Goal: Task Accomplishment & Management: Use online tool/utility

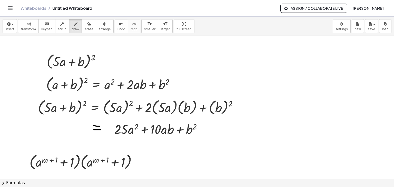
scroll to position [122, 0]
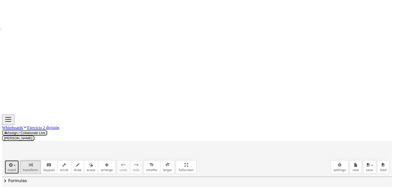
click at [14, 165] on span "button" at bounding box center [15, 165] width 2 height 1
click at [21, 185] on span "Math Expression" at bounding box center [35, 187] width 30 height 5
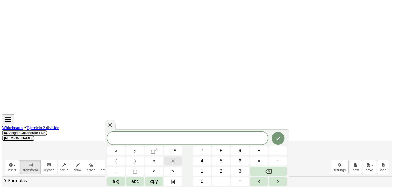
click at [173, 161] on icon "Fraction" at bounding box center [173, 161] width 6 height 6
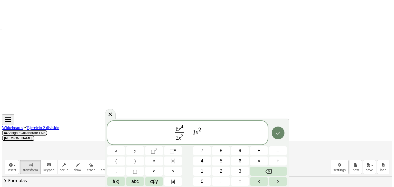
click at [280, 129] on button "Done" at bounding box center [278, 133] width 13 height 13
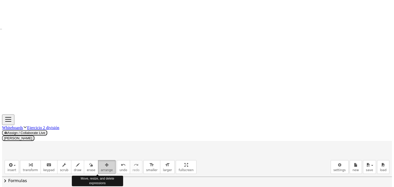
click at [105, 162] on icon "button" at bounding box center [107, 165] width 4 height 6
drag, startPoint x: 271, startPoint y: 64, endPoint x: 281, endPoint y: 53, distance: 14.2
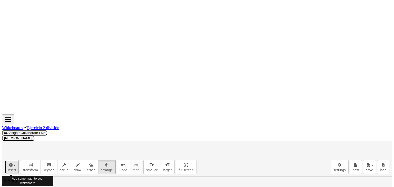
click at [13, 160] on button "insert" at bounding box center [12, 167] width 14 height 14
click at [21, 182] on link "Math Expression" at bounding box center [30, 188] width 50 height 12
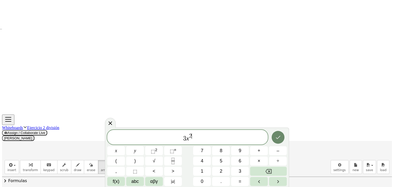
click at [276, 141] on button "Done" at bounding box center [278, 137] width 13 height 13
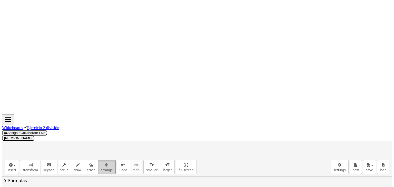
click at [105, 162] on icon "button" at bounding box center [107, 165] width 4 height 6
drag, startPoint x: 60, startPoint y: 99, endPoint x: 98, endPoint y: 81, distance: 42.1
drag, startPoint x: 58, startPoint y: 89, endPoint x: 151, endPoint y: 68, distance: 95.0
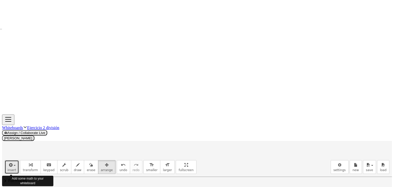
click at [11, 169] on span "insert" at bounding box center [11, 171] width 9 height 4
click at [14, 185] on img at bounding box center [13, 188] width 6 height 6
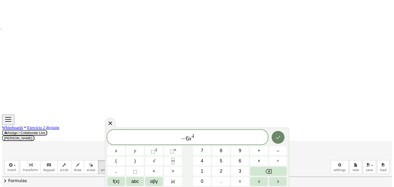
click at [277, 138] on icon "Done" at bounding box center [278, 137] width 6 height 6
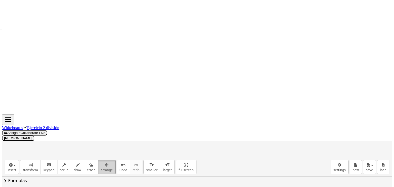
click at [101, 162] on div "button" at bounding box center [107, 165] width 12 height 6
drag, startPoint x: 63, startPoint y: 94, endPoint x: 16, endPoint y: 74, distance: 51.5
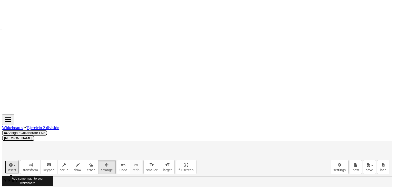
click at [14, 160] on button "insert" at bounding box center [12, 167] width 14 height 14
click at [20, 185] on span "Math Expression" at bounding box center [35, 187] width 30 height 5
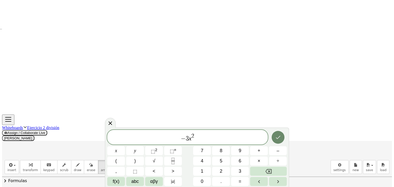
click at [275, 138] on icon "Done" at bounding box center [278, 137] width 6 height 6
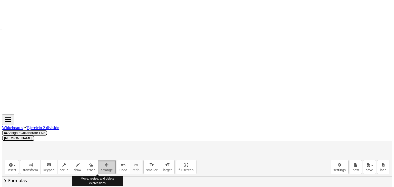
click at [101, 169] on span "arrange" at bounding box center [107, 171] width 12 height 4
drag, startPoint x: 236, startPoint y: 102, endPoint x: 76, endPoint y: 74, distance: 161.7
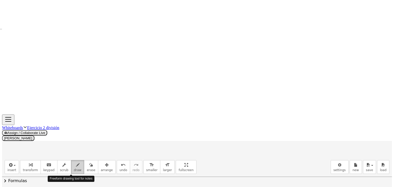
click at [74, 169] on span "draw" at bounding box center [78, 171] width 8 height 4
drag, startPoint x: 1, startPoint y: 75, endPoint x: 47, endPoint y: 72, distance: 46.2
drag, startPoint x: 6, startPoint y: 75, endPoint x: 127, endPoint y: 73, distance: 120.9
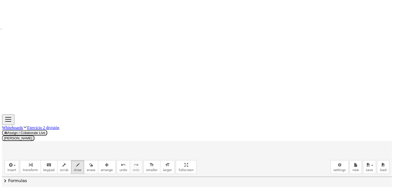
drag, startPoint x: 7, startPoint y: 83, endPoint x: 26, endPoint y: 36, distance: 50.5
click at [13, 160] on button "insert" at bounding box center [12, 167] width 14 height 14
click at [20, 185] on span "Math Expression" at bounding box center [35, 187] width 30 height 5
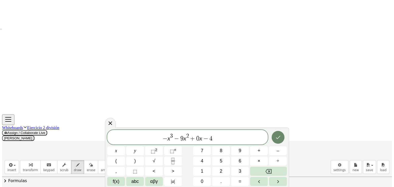
click at [275, 139] on icon "Done" at bounding box center [278, 137] width 6 height 6
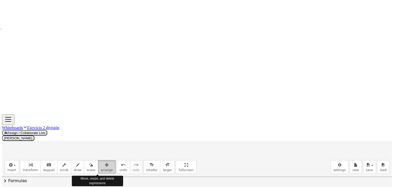
click at [101, 169] on span "arrange" at bounding box center [107, 171] width 12 height 4
drag, startPoint x: 250, startPoint y: 96, endPoint x: 60, endPoint y: 84, distance: 191.0
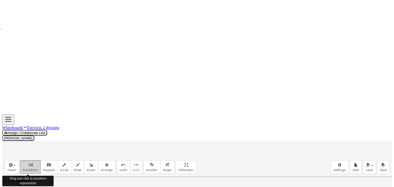
click at [29, 162] on icon "button" at bounding box center [31, 165] width 4 height 6
click at [9, 162] on icon "button" at bounding box center [10, 165] width 5 height 6
click at [16, 182] on link "Math Expression" at bounding box center [30, 188] width 50 height 12
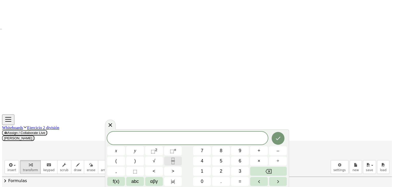
click at [170, 159] on button "Fraction" at bounding box center [173, 161] width 18 height 9
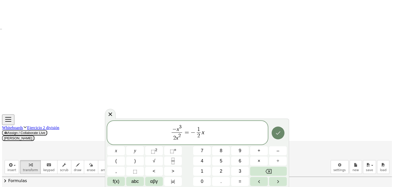
click at [277, 138] on button "Done" at bounding box center [278, 133] width 13 height 13
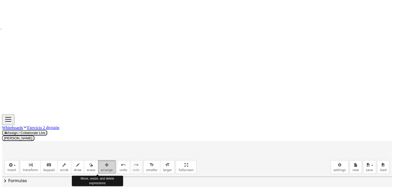
click at [101, 162] on div "button" at bounding box center [107, 165] width 12 height 6
drag, startPoint x: 250, startPoint y: 109, endPoint x: 277, endPoint y: 92, distance: 31.6
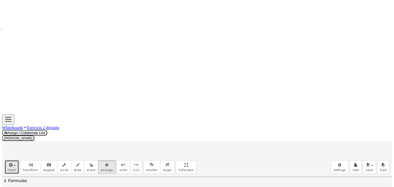
click at [13, 160] on button "insert" at bounding box center [12, 167] width 14 height 14
click at [27, 185] on span "Math Expression" at bounding box center [35, 187] width 30 height 5
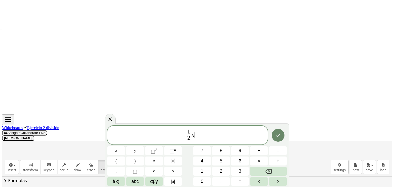
click at [278, 139] on button "Done" at bounding box center [278, 135] width 13 height 13
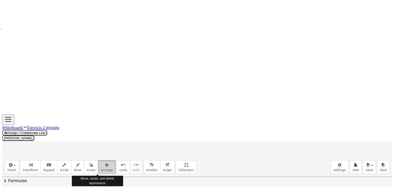
click at [105, 162] on icon "button" at bounding box center [107, 165] width 4 height 6
drag, startPoint x: 65, startPoint y: 134, endPoint x: 185, endPoint y: 72, distance: 134.4
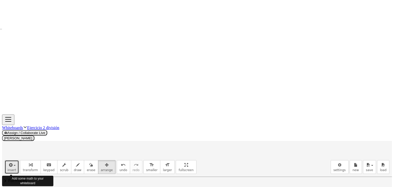
click at [14, 160] on button "insert" at bounding box center [12, 167] width 14 height 14
click at [22, 182] on link "Math Expression" at bounding box center [30, 188] width 50 height 12
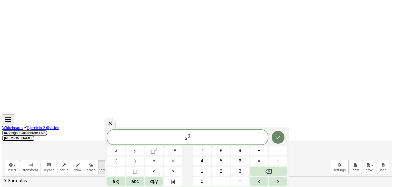
click at [275, 136] on icon "Done" at bounding box center [278, 137] width 6 height 6
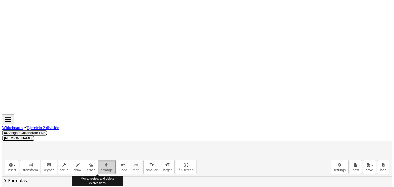
click at [105, 162] on icon "button" at bounding box center [107, 165] width 4 height 6
drag, startPoint x: 52, startPoint y: 126, endPoint x: 40, endPoint y: 104, distance: 25.5
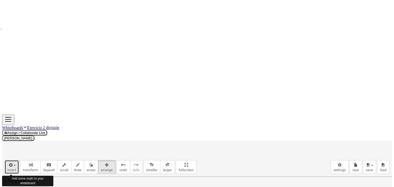
click at [12, 169] on span "insert" at bounding box center [11, 171] width 9 height 4
click at [15, 182] on link "Math Expression" at bounding box center [30, 188] width 50 height 12
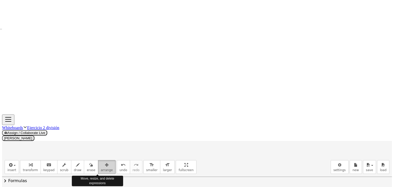
click at [101, 169] on span "arrange" at bounding box center [107, 171] width 12 height 4
drag, startPoint x: 118, startPoint y: 130, endPoint x: 100, endPoint y: 105, distance: 30.1
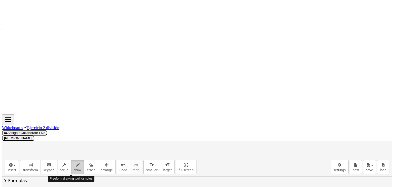
click at [74, 169] on span "draw" at bounding box center [78, 171] width 8 height 4
drag, startPoint x: 11, startPoint y: 114, endPoint x: 127, endPoint y: 116, distance: 116.2
drag, startPoint x: 85, startPoint y: 101, endPoint x: 85, endPoint y: 109, distance: 7.4
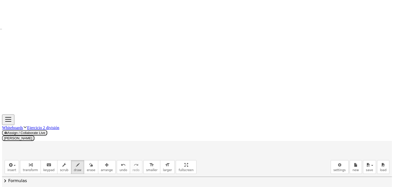
drag, startPoint x: 81, startPoint y: 105, endPoint x: 88, endPoint y: 105, distance: 6.9
drag, startPoint x: 35, startPoint y: 114, endPoint x: 45, endPoint y: 83, distance: 32.5
click at [13, 160] on button "insert" at bounding box center [12, 167] width 14 height 14
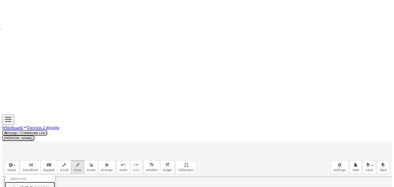
click at [35, 185] on span "Math Expression" at bounding box center [35, 187] width 30 height 5
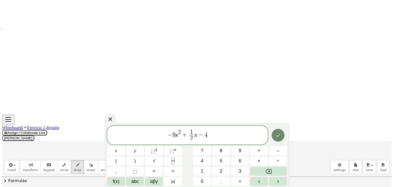
click at [275, 139] on button "Done" at bounding box center [278, 135] width 13 height 13
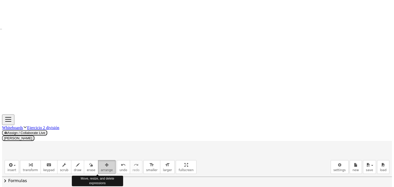
click at [101, 169] on span "arrange" at bounding box center [107, 171] width 12 height 4
drag, startPoint x: 187, startPoint y: 143, endPoint x: 115, endPoint y: 132, distance: 71.8
drag, startPoint x: 181, startPoint y: 134, endPoint x: 62, endPoint y: 134, distance: 119.0
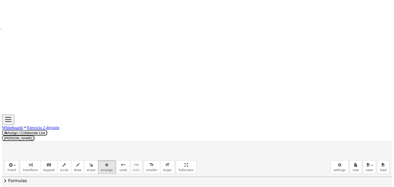
drag, startPoint x: 62, startPoint y: 134, endPoint x: 65, endPoint y: 134, distance: 2.8
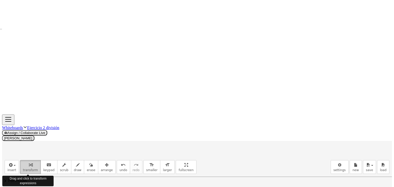
click at [29, 162] on icon "button" at bounding box center [31, 165] width 4 height 6
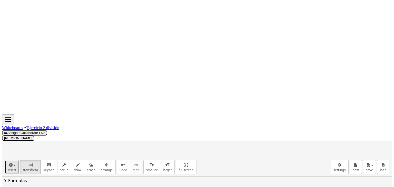
click at [13, 160] on button "insert" at bounding box center [12, 167] width 14 height 14
click at [20, 185] on span "Math Expression" at bounding box center [35, 187] width 30 height 5
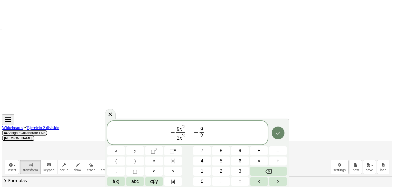
click at [277, 135] on icon "Done" at bounding box center [278, 133] width 6 height 6
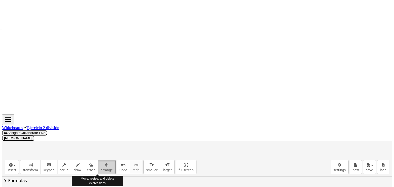
click at [101, 162] on div "button" at bounding box center [107, 165] width 12 height 6
drag, startPoint x: 208, startPoint y: 125, endPoint x: 272, endPoint y: 111, distance: 65.4
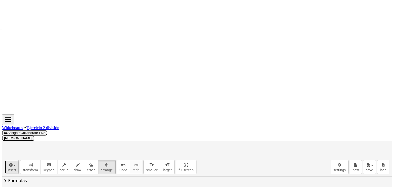
click at [11, 162] on div "button" at bounding box center [11, 165] width 9 height 6
click at [22, 182] on link "Math Expression" at bounding box center [30, 188] width 50 height 12
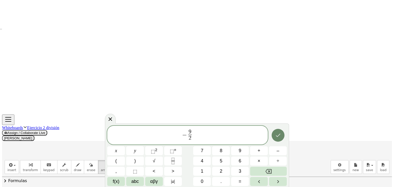
click at [275, 137] on icon "Done" at bounding box center [278, 135] width 6 height 6
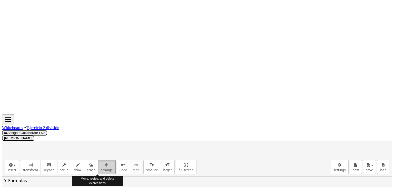
click at [101, 162] on div "button" at bounding box center [107, 165] width 12 height 6
drag, startPoint x: 356, startPoint y: 60, endPoint x: 211, endPoint y: 71, distance: 145.1
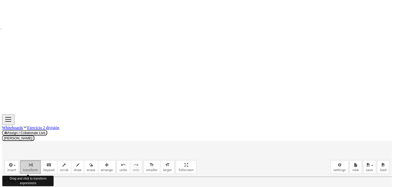
click at [23, 169] on span "transform" at bounding box center [30, 171] width 15 height 4
click at [13, 164] on span "button" at bounding box center [13, 166] width 1 height 4
click at [17, 182] on link "Math Expression" at bounding box center [30, 188] width 50 height 12
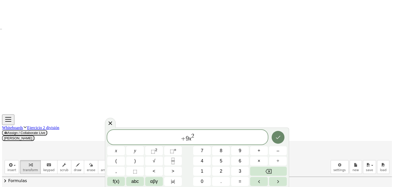
click at [276, 137] on icon "Done" at bounding box center [278, 137] width 6 height 6
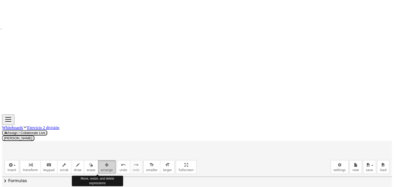
click at [101, 169] on span "arrange" at bounding box center [107, 171] width 12 height 4
drag, startPoint x: 190, startPoint y: 157, endPoint x: 66, endPoint y: 154, distance: 124.5
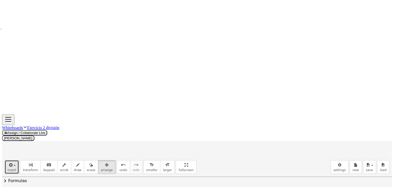
click at [13, 160] on button "insert" at bounding box center [12, 167] width 14 height 14
click at [26, 182] on link "Math Expression" at bounding box center [30, 188] width 50 height 12
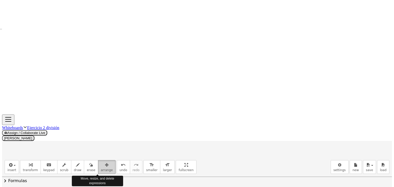
click at [105, 162] on icon "button" at bounding box center [107, 165] width 4 height 6
drag, startPoint x: 348, startPoint y: 61, endPoint x: 120, endPoint y: 156, distance: 247.1
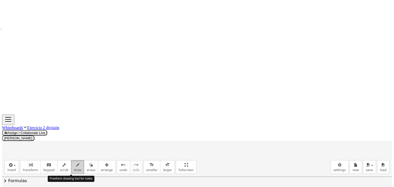
click at [76, 162] on icon "button" at bounding box center [78, 165] width 4 height 6
drag, startPoint x: 108, startPoint y: 149, endPoint x: 108, endPoint y: 154, distance: 5.6
drag, startPoint x: 104, startPoint y: 152, endPoint x: 111, endPoint y: 152, distance: 6.7
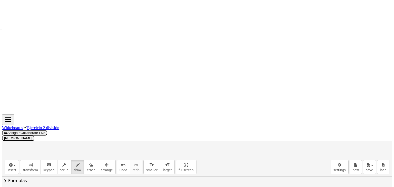
drag, startPoint x: 45, startPoint y: 162, endPoint x: 130, endPoint y: 165, distance: 84.5
click at [87, 162] on div "button" at bounding box center [91, 165] width 8 height 6
drag, startPoint x: 110, startPoint y: 128, endPoint x: 133, endPoint y: 125, distance: 23.8
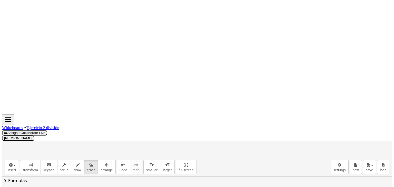
click at [76, 162] on icon "button" at bounding box center [78, 165] width 4 height 6
drag, startPoint x: 109, startPoint y: 111, endPoint x: 110, endPoint y: 115, distance: 4.4
drag, startPoint x: 106, startPoint y: 112, endPoint x: 111, endPoint y: 113, distance: 4.6
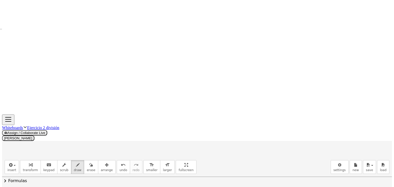
drag, startPoint x: 50, startPoint y: 123, endPoint x: 126, endPoint y: 130, distance: 77.0
drag, startPoint x: 50, startPoint y: 126, endPoint x: 74, endPoint y: 86, distance: 47.1
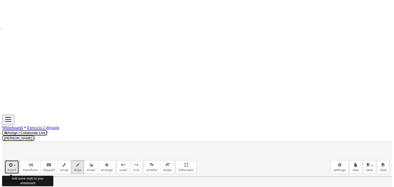
click at [11, 162] on div "button" at bounding box center [11, 165] width 9 height 6
click at [21, 185] on span "Math Expression" at bounding box center [35, 187] width 30 height 5
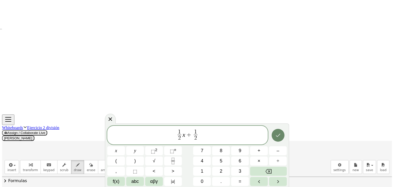
click at [277, 136] on icon "Done" at bounding box center [278, 135] width 6 height 6
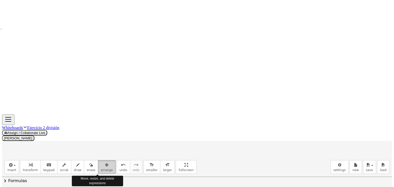
click at [105, 162] on icon "button" at bounding box center [107, 165] width 4 height 6
drag, startPoint x: 199, startPoint y: 124, endPoint x: 106, endPoint y: 143, distance: 95.3
click at [98, 160] on button "arrange" at bounding box center [107, 167] width 18 height 14
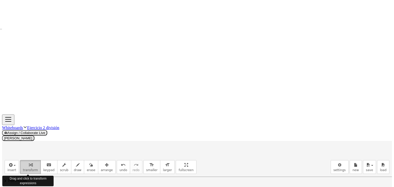
click at [29, 162] on icon "button" at bounding box center [31, 165] width 4 height 6
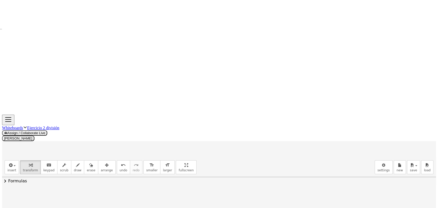
drag, startPoint x: 384, startPoint y: 0, endPoint x: 182, endPoint y: 129, distance: 239.6
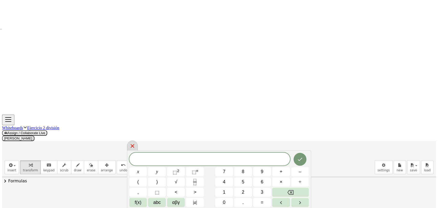
click at [134, 146] on icon at bounding box center [132, 146] width 6 height 6
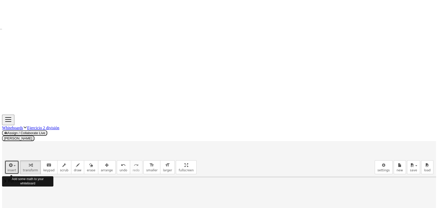
click at [11, 169] on span "insert" at bounding box center [11, 171] width 9 height 4
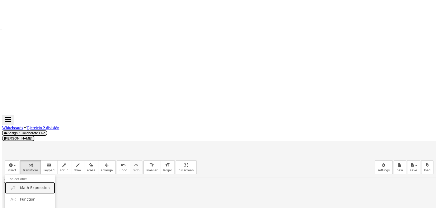
click at [28, 182] on link "Math Expression" at bounding box center [30, 188] width 50 height 12
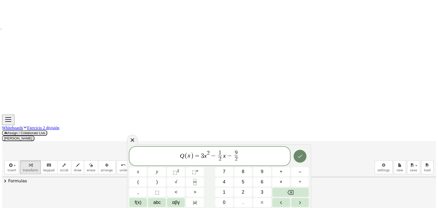
click at [294, 155] on button "Done" at bounding box center [300, 156] width 13 height 13
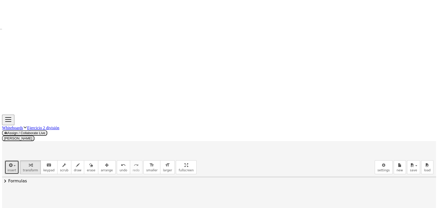
click at [11, 169] on span "insert" at bounding box center [11, 171] width 9 height 4
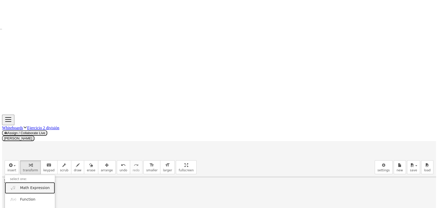
click at [31, 185] on span "Math Expression" at bounding box center [35, 187] width 30 height 5
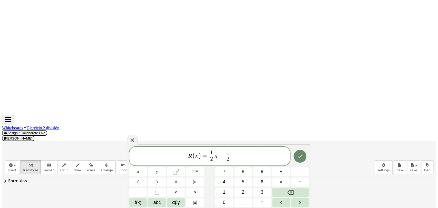
click at [299, 155] on icon "Done" at bounding box center [300, 156] width 6 height 6
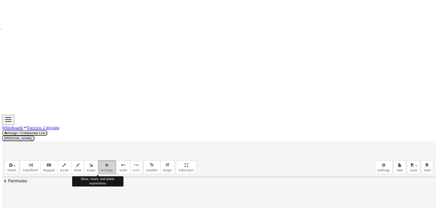
click at [101, 169] on span "arrange" at bounding box center [107, 171] width 12 height 4
drag, startPoint x: 341, startPoint y: 54, endPoint x: 216, endPoint y: 196, distance: 189.2
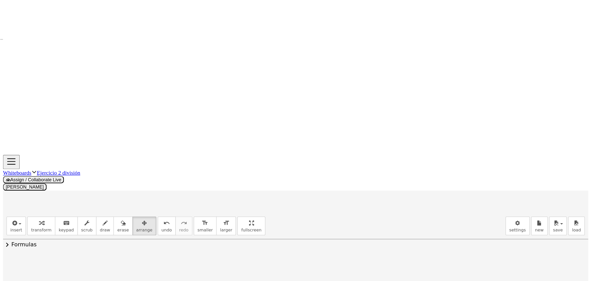
scroll to position [0, 0]
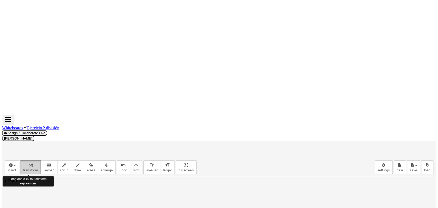
click at [28, 169] on span "transform" at bounding box center [30, 171] width 15 height 4
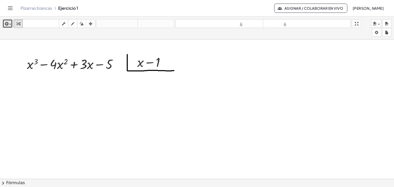
click at [10, 23] on div "button" at bounding box center [7, 24] width 7 height 6
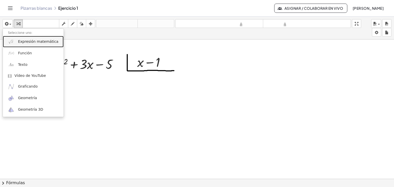
click at [13, 44] on img at bounding box center [11, 41] width 6 height 6
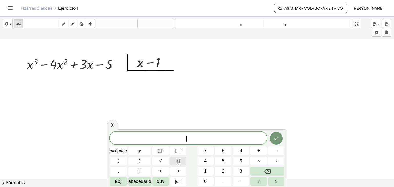
click at [181, 162] on icon "Fracción" at bounding box center [178, 161] width 6 height 6
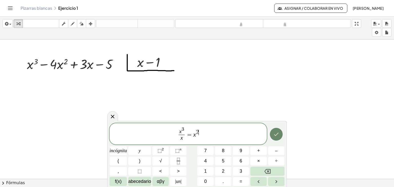
click at [278, 137] on icon "Hecho" at bounding box center [276, 134] width 6 height 6
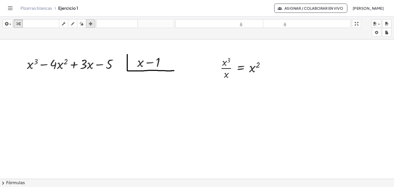
click at [93, 24] on div "button" at bounding box center [90, 24] width 7 height 6
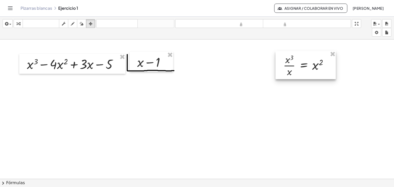
drag, startPoint x: 242, startPoint y: 65, endPoint x: 305, endPoint y: 62, distance: 63.4
click at [305, 62] on div at bounding box center [306, 65] width 60 height 28
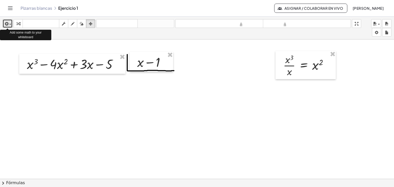
click at [10, 24] on span "button" at bounding box center [10, 24] width 2 height 1
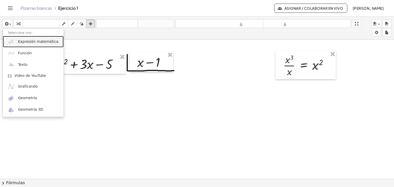
click at [15, 43] on link "Expresión matemática" at bounding box center [33, 42] width 61 height 12
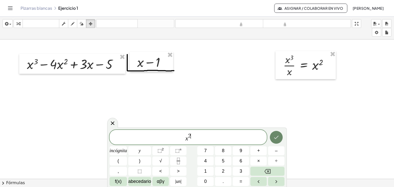
click at [275, 136] on icon "Hecho" at bounding box center [276, 137] width 6 height 6
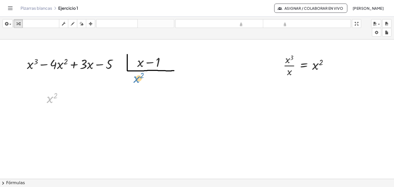
drag, startPoint x: 49, startPoint y: 101, endPoint x: 136, endPoint y: 80, distance: 89.1
drag, startPoint x: 52, startPoint y: 101, endPoint x: 134, endPoint y: 81, distance: 84.2
click at [134, 81] on div "+ x 3 − · 4 · x 2 + · 3 · x − 5 + x − 1 · x 3 · x = x 2 x 2 x 2" at bounding box center [197, 183] width 394 height 287
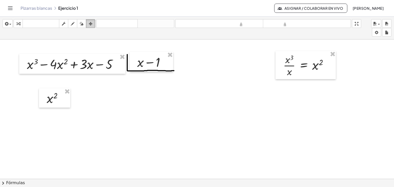
click at [90, 23] on icon "button" at bounding box center [91, 24] width 4 height 6
drag, startPoint x: 55, startPoint y: 97, endPoint x: 144, endPoint y: 80, distance: 90.9
click at [144, 80] on div at bounding box center [143, 80] width 31 height 19
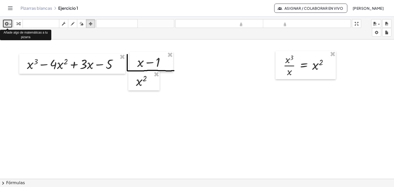
click at [10, 24] on span "button" at bounding box center [10, 24] width 2 height 1
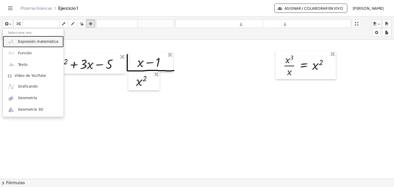
click at [18, 40] on font "Expresión matemática" at bounding box center [38, 42] width 40 height 4
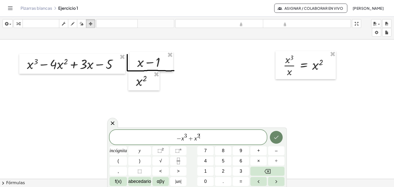
click at [275, 136] on icon "Hecho" at bounding box center [276, 137] width 6 height 6
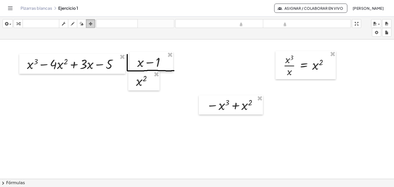
click at [91, 21] on icon "button" at bounding box center [91, 24] width 4 height 6
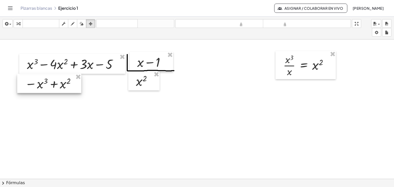
drag, startPoint x: 238, startPoint y: 109, endPoint x: 57, endPoint y: 87, distance: 182.9
click at [57, 87] on div at bounding box center [49, 83] width 64 height 19
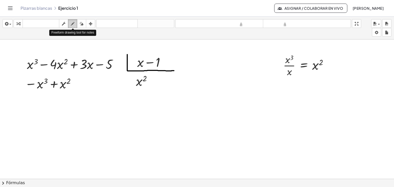
click at [73, 26] on icon "button" at bounding box center [73, 24] width 4 height 6
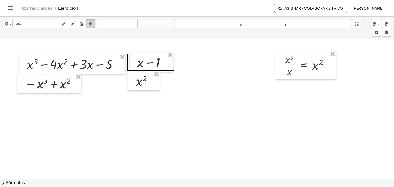
click at [89, 22] on icon "button" at bounding box center [91, 24] width 4 height 6
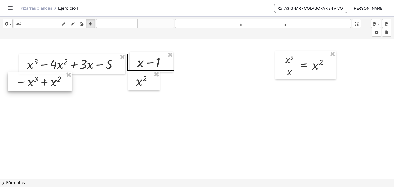
drag, startPoint x: 60, startPoint y: 86, endPoint x: 51, endPoint y: 84, distance: 9.7
click at [51, 84] on div at bounding box center [40, 81] width 64 height 19
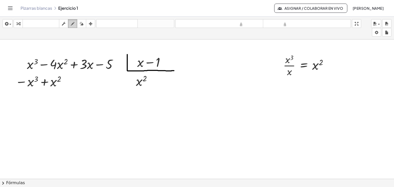
click at [70, 24] on div "button" at bounding box center [72, 24] width 7 height 6
drag, startPoint x: 16, startPoint y: 91, endPoint x: 99, endPoint y: 87, distance: 82.2
click at [99, 87] on div at bounding box center [197, 183] width 394 height 287
click at [82, 23] on icon "button" at bounding box center [82, 24] width 4 height 6
drag, startPoint x: 88, startPoint y: 86, endPoint x: 57, endPoint y: 86, distance: 31.3
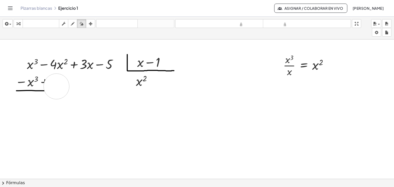
click at [57, 86] on div at bounding box center [197, 183] width 394 height 287
click at [72, 25] on icon "button" at bounding box center [73, 24] width 4 height 6
drag, startPoint x: 43, startPoint y: 90, endPoint x: 97, endPoint y: 89, distance: 54.1
click at [97, 89] on div at bounding box center [197, 183] width 394 height 287
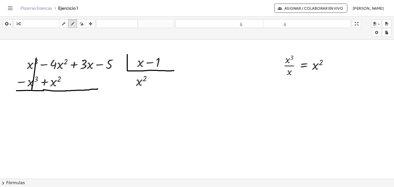
drag, startPoint x: 36, startPoint y: 58, endPoint x: 32, endPoint y: 89, distance: 31.9
click at [32, 89] on div at bounding box center [197, 183] width 394 height 287
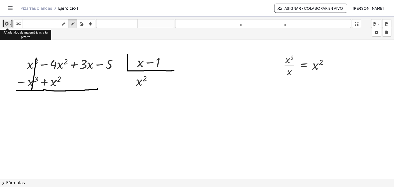
click at [10, 25] on div "button" at bounding box center [7, 24] width 7 height 6
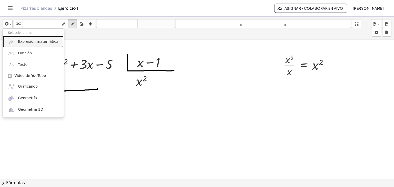
click at [21, 43] on font "Expresión matemática" at bounding box center [38, 42] width 40 height 4
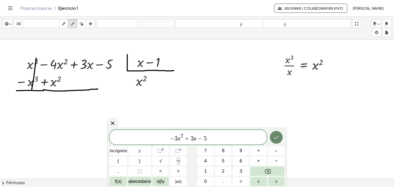
click at [274, 137] on icon "Hecho" at bounding box center [276, 137] width 6 height 6
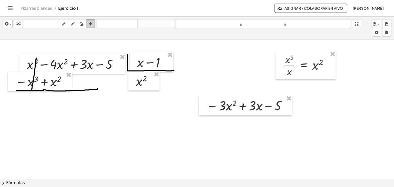
click at [93, 23] on div "button" at bounding box center [90, 24] width 7 height 6
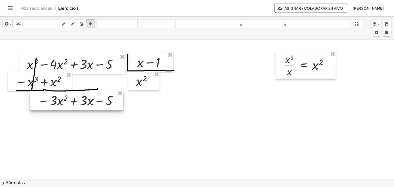
drag, startPoint x: 264, startPoint y: 107, endPoint x: 95, endPoint y: 102, distance: 169.2
click at [95, 102] on div at bounding box center [76, 100] width 93 height 20
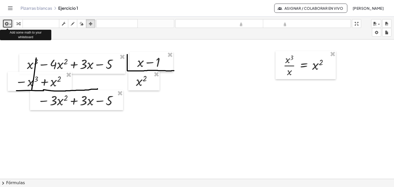
click at [9, 25] on span "button" at bounding box center [10, 24] width 2 height 1
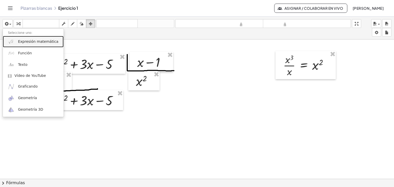
click at [14, 43] on link "Expresión matemática" at bounding box center [33, 42] width 61 height 12
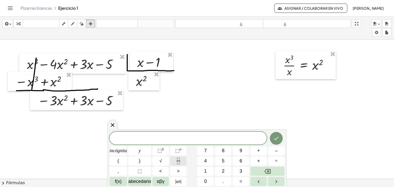
click at [180, 162] on icon "Fracción" at bounding box center [178, 161] width 6 height 6
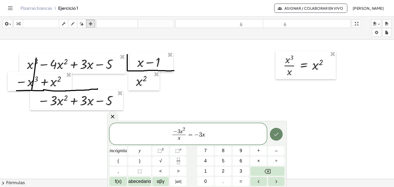
click at [276, 136] on icon "Hecho" at bounding box center [276, 134] width 6 height 6
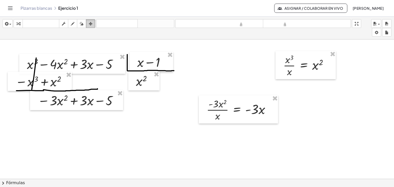
click at [89, 24] on icon "button" at bounding box center [91, 24] width 4 height 6
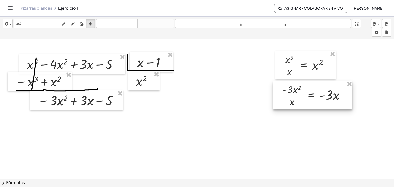
drag, startPoint x: 233, startPoint y: 107, endPoint x: 307, endPoint y: 93, distance: 75.8
click at [307, 93] on div at bounding box center [312, 95] width 79 height 28
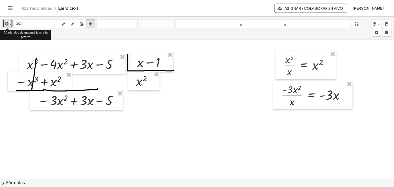
click at [11, 24] on button "insertar" at bounding box center [8, 23] width 10 height 9
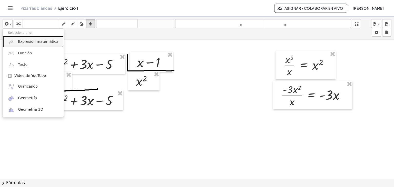
click at [21, 44] on link "Expresión matemática" at bounding box center [33, 42] width 61 height 12
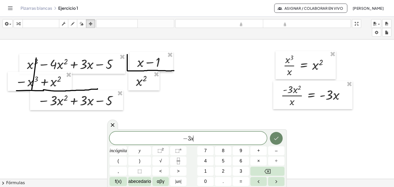
click at [277, 139] on icon "Hecho" at bounding box center [276, 138] width 6 height 6
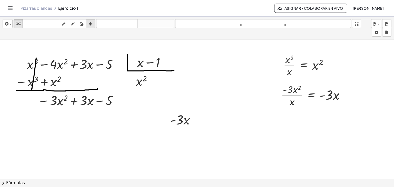
click at [89, 24] on icon "button" at bounding box center [91, 24] width 4 height 6
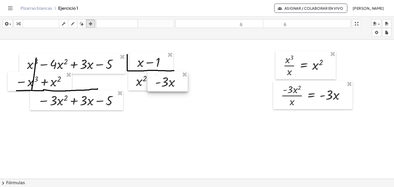
drag, startPoint x: 183, startPoint y: 123, endPoint x: 168, endPoint y: 85, distance: 40.8
click at [168, 85] on div at bounding box center [168, 82] width 40 height 20
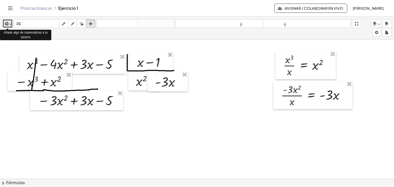
click at [10, 24] on span "button" at bounding box center [10, 24] width 2 height 1
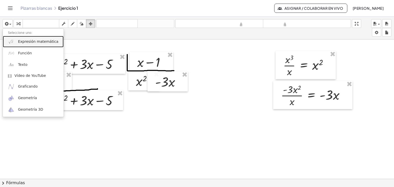
click at [21, 44] on span "Expresión matemática" at bounding box center [38, 41] width 40 height 5
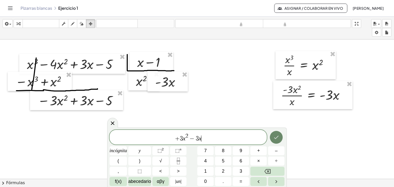
click at [278, 135] on icon "Hecho" at bounding box center [276, 137] width 6 height 6
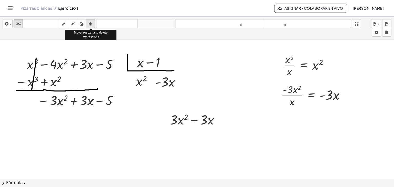
click at [91, 25] on icon "button" at bounding box center [91, 24] width 4 height 6
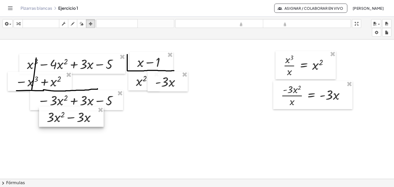
drag, startPoint x: 202, startPoint y: 123, endPoint x: 79, endPoint y: 120, distance: 123.4
click at [79, 120] on div at bounding box center [71, 117] width 65 height 20
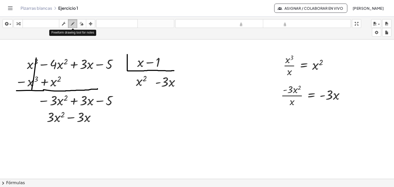
click at [73, 23] on icon "button" at bounding box center [73, 24] width 4 height 6
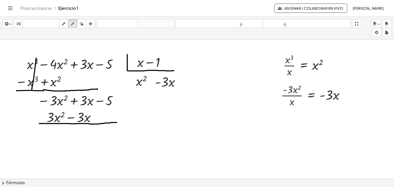
drag, startPoint x: 39, startPoint y: 123, endPoint x: 117, endPoint y: 122, distance: 77.5
click at [117, 122] on div at bounding box center [197, 183] width 394 height 287
drag, startPoint x: 50, startPoint y: 128, endPoint x: 66, endPoint y: 96, distance: 35.2
click at [66, 96] on div at bounding box center [197, 183] width 394 height 287
drag, startPoint x: 77, startPoint y: 124, endPoint x: 90, endPoint y: 96, distance: 31.1
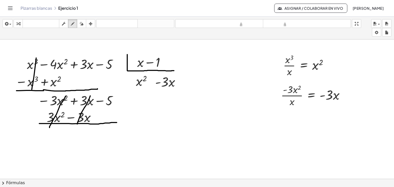
click at [90, 96] on div at bounding box center [197, 183] width 394 height 287
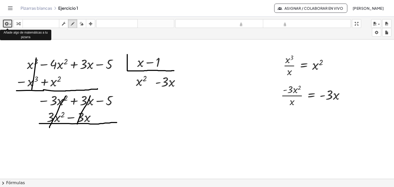
click at [9, 24] on div "button" at bounding box center [7, 24] width 7 height 6
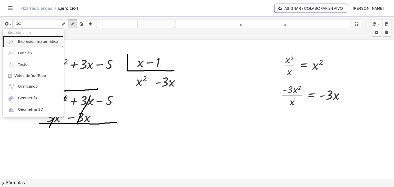
click at [15, 42] on link "Expresión matemática" at bounding box center [33, 42] width 61 height 12
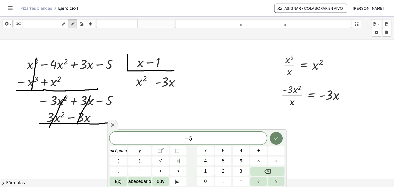
click at [280, 143] on button "Hecho" at bounding box center [276, 138] width 13 height 13
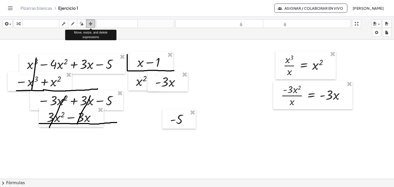
click at [90, 26] on icon "button" at bounding box center [91, 24] width 4 height 6
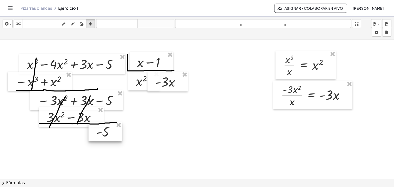
drag, startPoint x: 177, startPoint y: 112, endPoint x: 103, endPoint y: 125, distance: 75.0
click at [103, 125] on div at bounding box center [105, 131] width 33 height 19
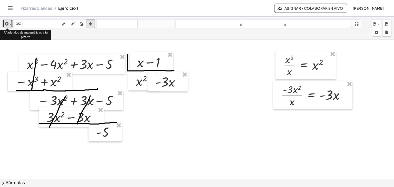
click at [11, 25] on span "button" at bounding box center [10, 24] width 2 height 1
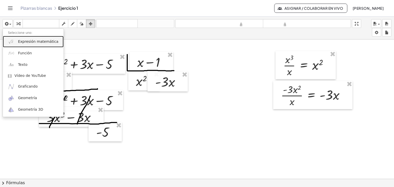
click at [21, 41] on font "Expresión matemática" at bounding box center [38, 42] width 40 height 4
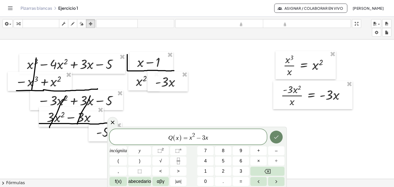
click at [277, 138] on icon "Hecho" at bounding box center [276, 137] width 6 height 6
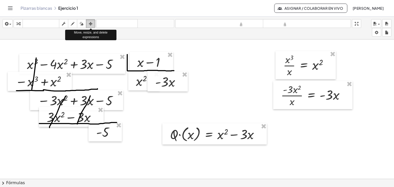
click at [92, 24] on icon "button" at bounding box center [91, 24] width 4 height 6
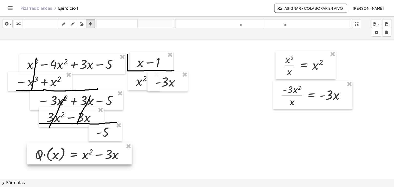
drag, startPoint x: 202, startPoint y: 139, endPoint x: 67, endPoint y: 159, distance: 136.4
click at [67, 159] on div at bounding box center [79, 153] width 104 height 21
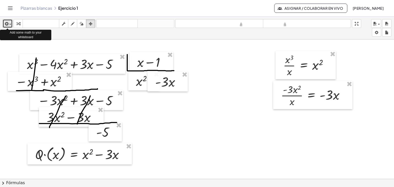
click at [10, 25] on div "button" at bounding box center [7, 24] width 7 height 6
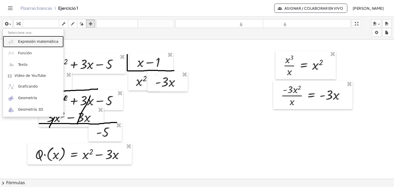
click at [21, 43] on font "Expresión matemática" at bounding box center [38, 42] width 40 height 4
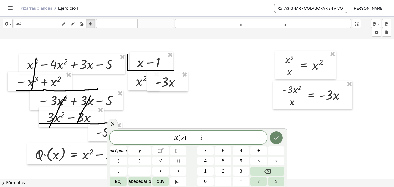
click at [277, 141] on icon "Hecho" at bounding box center [276, 138] width 6 height 6
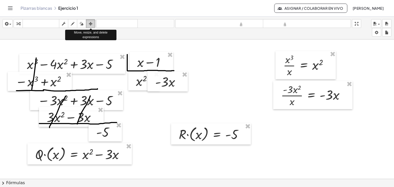
click at [90, 26] on icon "button" at bounding box center [91, 24] width 4 height 6
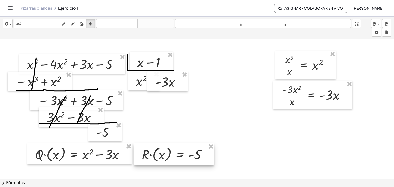
drag, startPoint x: 197, startPoint y: 134, endPoint x: 161, endPoint y: 154, distance: 41.9
click at [161, 154] on div at bounding box center [174, 154] width 80 height 21
click at [193, 114] on div at bounding box center [197, 183] width 394 height 287
click at [89, 23] on icon "button" at bounding box center [91, 24] width 4 height 6
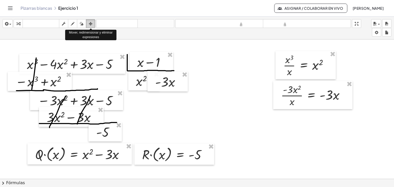
click at [89, 23] on icon "button" at bounding box center [91, 24] width 4 height 6
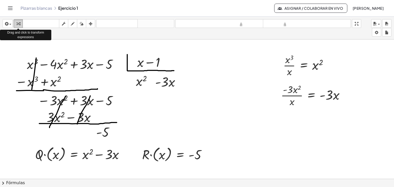
click at [17, 23] on icon "button" at bounding box center [18, 24] width 4 height 6
click at [10, 23] on div "button" at bounding box center [7, 24] width 7 height 6
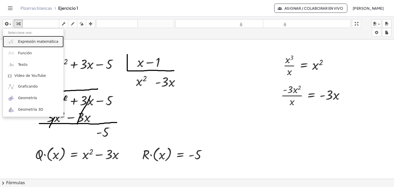
click at [22, 42] on font "Expresión matemática" at bounding box center [38, 42] width 40 height 4
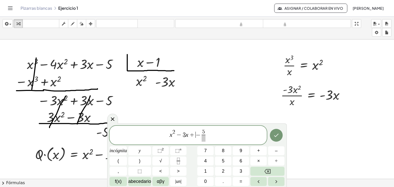
click at [193, 136] on span "+" at bounding box center [191, 135] width 7 height 6
click at [201, 138] on span at bounding box center [201, 138] width 4 height 7
click at [277, 135] on icon "Hecho" at bounding box center [276, 135] width 6 height 6
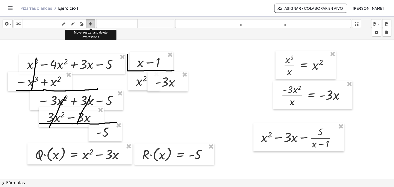
click at [90, 24] on icon "button" at bounding box center [91, 24] width 4 height 6
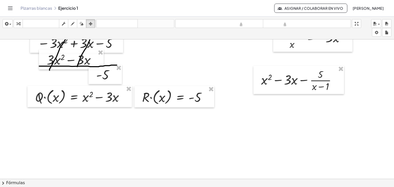
scroll to position [60, 0]
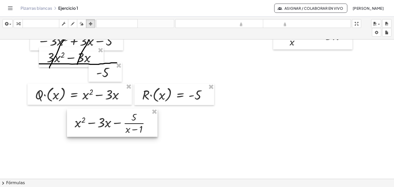
drag, startPoint x: 283, startPoint y: 88, endPoint x: 96, endPoint y: 133, distance: 192.2
click at [96, 133] on div at bounding box center [112, 123] width 91 height 28
click at [153, 161] on div at bounding box center [197, 123] width 394 height 287
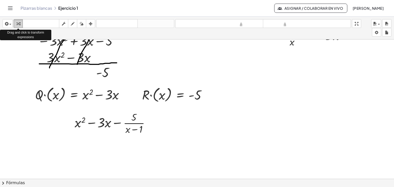
click at [19, 23] on icon "button" at bounding box center [18, 24] width 4 height 6
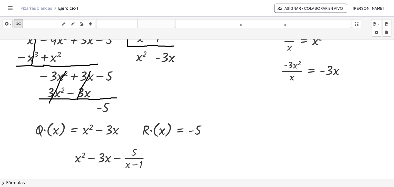
scroll to position [20, 0]
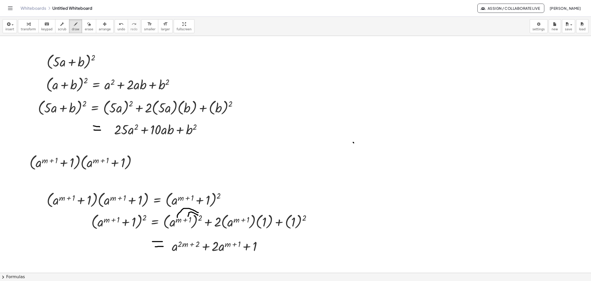
drag, startPoint x: 433, startPoint y: 1, endPoint x: 354, endPoint y: 143, distance: 162.7
click at [354, 143] on div at bounding box center [295, 272] width 591 height 473
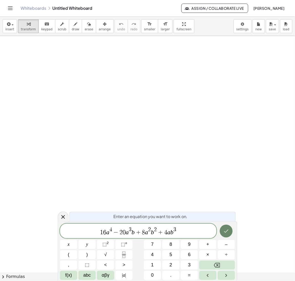
click at [227, 231] on icon "Done" at bounding box center [226, 230] width 5 height 3
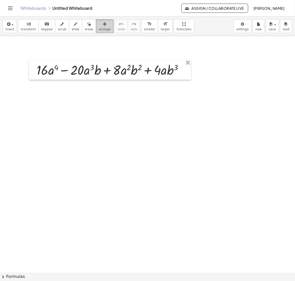
click at [99, 31] on span "arrange" at bounding box center [105, 29] width 12 height 4
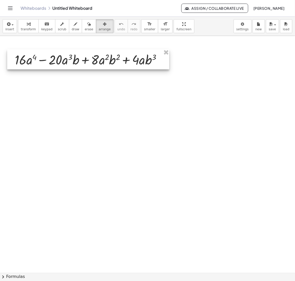
drag, startPoint x: 135, startPoint y: 72, endPoint x: 113, endPoint y: 62, distance: 23.9
click at [113, 62] on div at bounding box center [88, 59] width 162 height 20
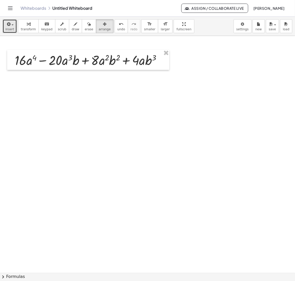
click at [14, 26] on button "insert" at bounding box center [10, 26] width 14 height 14
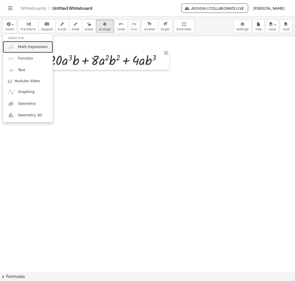
click at [35, 46] on span "Math Expression" at bounding box center [33, 46] width 30 height 5
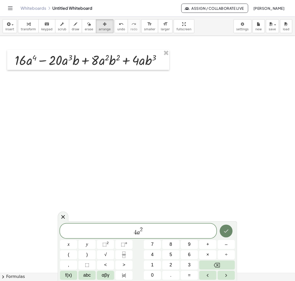
click at [229, 232] on icon "Done" at bounding box center [226, 231] width 6 height 6
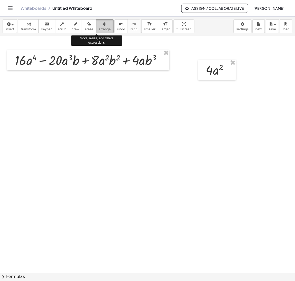
click at [99, 24] on div "button" at bounding box center [105, 24] width 12 height 6
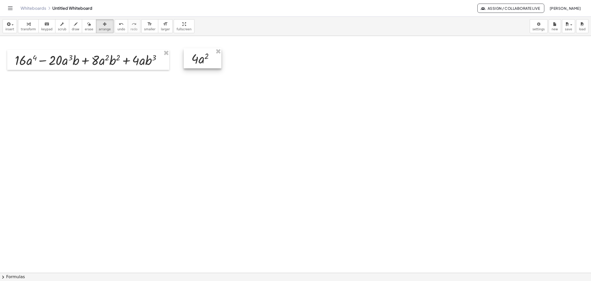
drag, startPoint x: 217, startPoint y: 71, endPoint x: 202, endPoint y: 59, distance: 18.9
click at [202, 59] on div at bounding box center [203, 58] width 38 height 20
click at [72, 28] on span "draw" at bounding box center [76, 29] width 8 height 4
drag, startPoint x: 178, startPoint y: 50, endPoint x: 184, endPoint y: 70, distance: 20.8
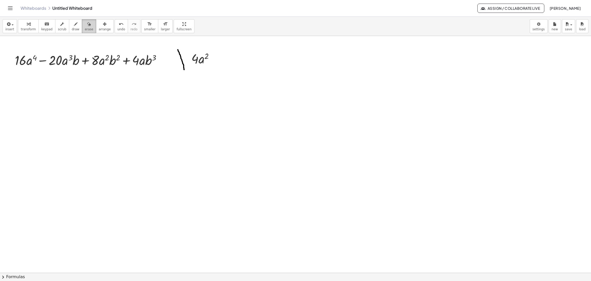
click at [85, 24] on div "button" at bounding box center [89, 24] width 8 height 6
drag, startPoint x: 183, startPoint y: 63, endPoint x: 179, endPoint y: 54, distance: 10.1
click at [69, 31] on button "draw" at bounding box center [75, 26] width 13 height 14
drag, startPoint x: 182, startPoint y: 53, endPoint x: 268, endPoint y: 66, distance: 87.0
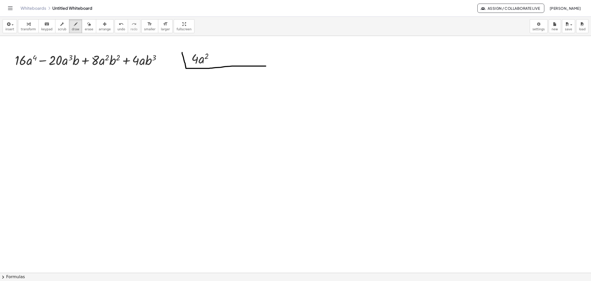
click at [13, 29] on span "insert" at bounding box center [9, 29] width 9 height 4
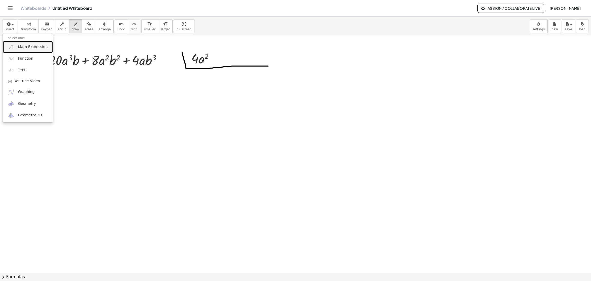
click at [29, 45] on span "Math Expression" at bounding box center [33, 46] width 30 height 5
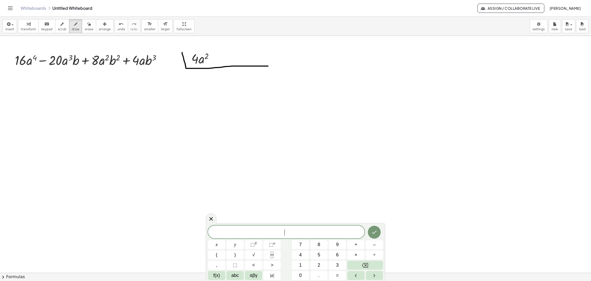
click at [99, 30] on span "arrange" at bounding box center [105, 29] width 12 height 4
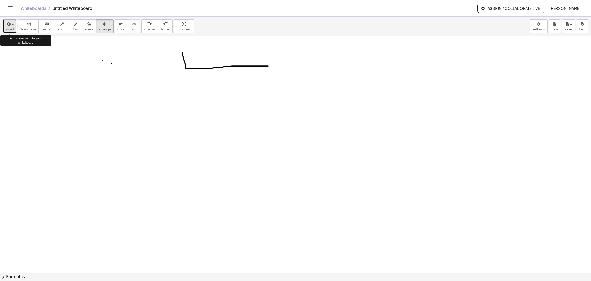
click at [12, 25] on span "button" at bounding box center [13, 24] width 2 height 1
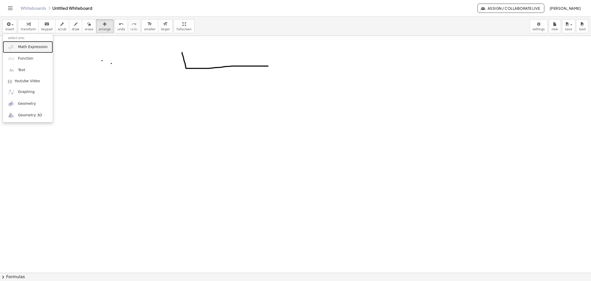
click at [23, 46] on span "Math Expression" at bounding box center [33, 46] width 30 height 5
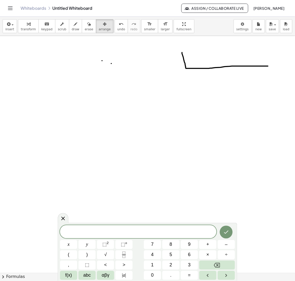
drag, startPoint x: 92, startPoint y: 225, endPoint x: 99, endPoint y: 230, distance: 8.5
click at [99, 230] on div "x y ⬚ 2 ⬚ n 7 8 9 + – ( ) √ 4 5 6 × ÷ , ⬚ < > 1 2 3 f(x) abc αβγ | a | 0 . =" at bounding box center [147, 252] width 175 height 55
click at [99, 230] on span at bounding box center [138, 232] width 157 height 8
click at [228, 231] on icon "Done" at bounding box center [226, 231] width 6 height 6
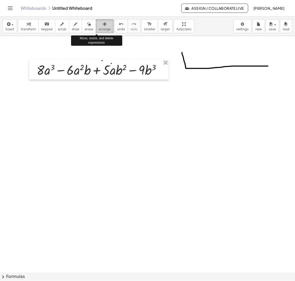
click at [99, 28] on span "arrange" at bounding box center [105, 29] width 12 height 4
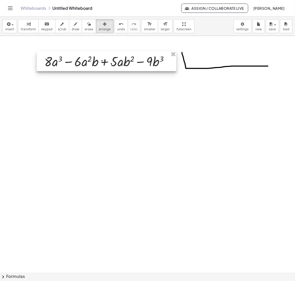
drag, startPoint x: 112, startPoint y: 62, endPoint x: 120, endPoint y: 53, distance: 11.4
click at [120, 53] on div at bounding box center [107, 61] width 140 height 20
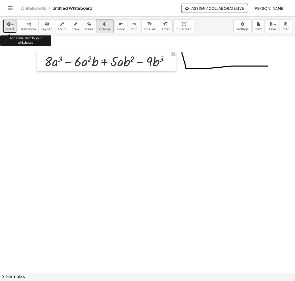
click at [14, 28] on button "insert" at bounding box center [10, 26] width 14 height 14
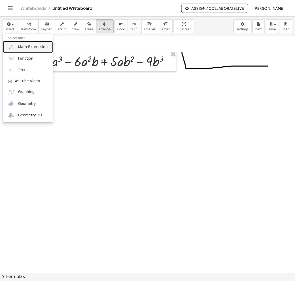
click at [21, 50] on link "Math Expression" at bounding box center [28, 47] width 50 height 12
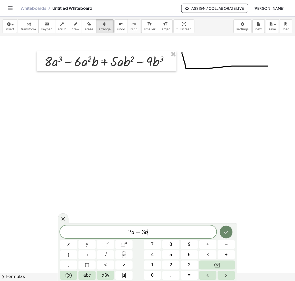
click at [225, 231] on icon "Done" at bounding box center [226, 232] width 6 height 6
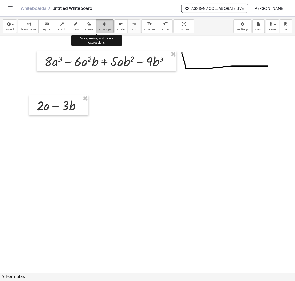
click at [103, 26] on icon "button" at bounding box center [105, 24] width 4 height 6
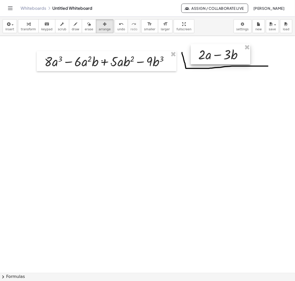
drag, startPoint x: 64, startPoint y: 105, endPoint x: 226, endPoint y: 54, distance: 170.0
click at [226, 54] on div at bounding box center [221, 54] width 60 height 20
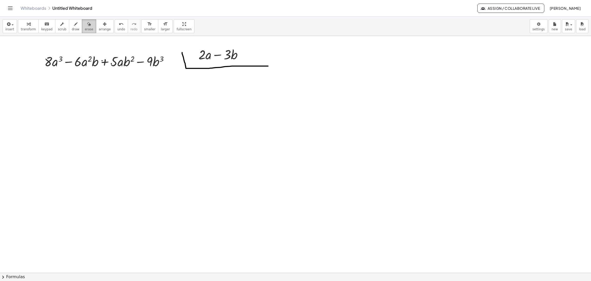
click at [82, 24] on button "erase" at bounding box center [89, 26] width 14 height 14
click at [74, 26] on icon "button" at bounding box center [76, 24] width 4 height 6
click at [10, 30] on span "insert" at bounding box center [9, 29] width 9 height 4
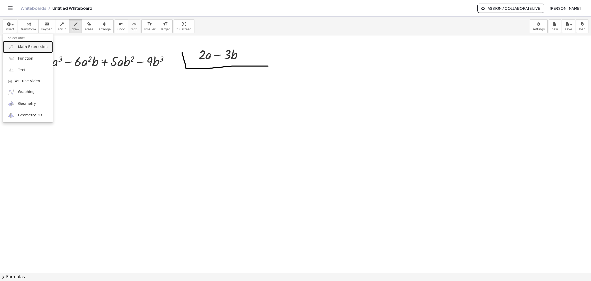
click at [31, 46] on span "Math Expression" at bounding box center [33, 46] width 30 height 5
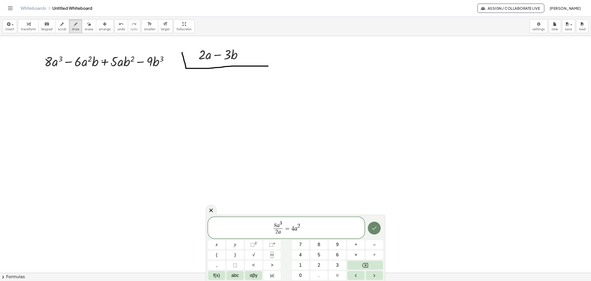
click at [295, 225] on icon "Done" at bounding box center [374, 228] width 6 height 6
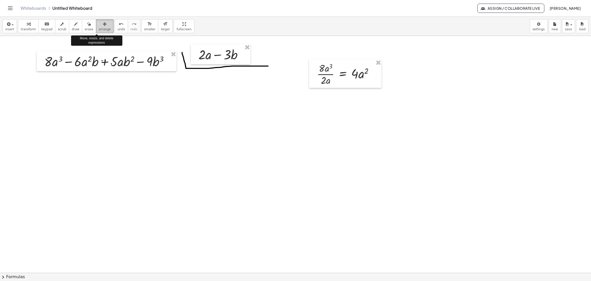
click at [99, 28] on span "arrange" at bounding box center [105, 29] width 12 height 4
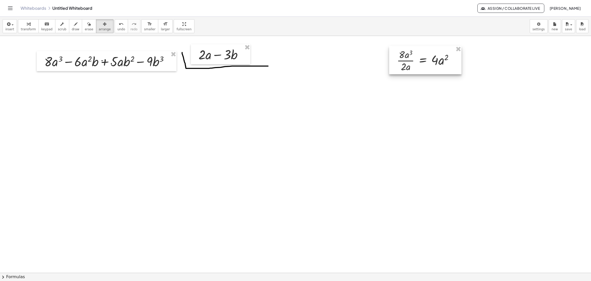
drag, startPoint x: 341, startPoint y: 74, endPoint x: 421, endPoint y: 60, distance: 80.9
click at [295, 60] on div at bounding box center [425, 60] width 72 height 28
drag, startPoint x: 406, startPoint y: 69, endPoint x: 385, endPoint y: 67, distance: 21.1
click at [295, 67] on div at bounding box center [404, 58] width 72 height 28
click at [11, 26] on div "button" at bounding box center [9, 24] width 9 height 6
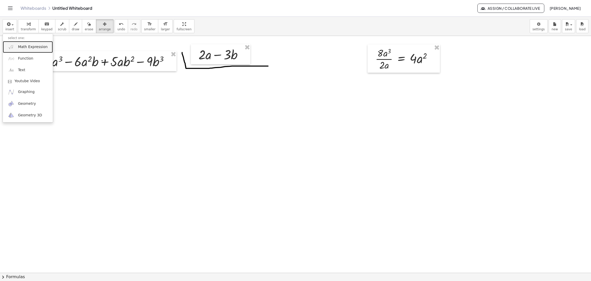
click at [20, 50] on link "Math Expression" at bounding box center [28, 47] width 50 height 12
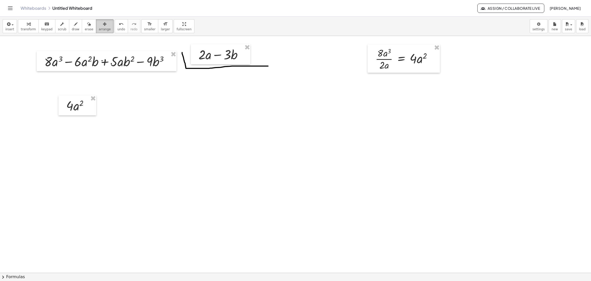
click at [99, 29] on span "arrange" at bounding box center [105, 29] width 12 height 4
drag, startPoint x: 76, startPoint y: 103, endPoint x: 204, endPoint y: 75, distance: 130.7
click at [204, 75] on div at bounding box center [205, 77] width 38 height 20
click at [11, 27] on span "insert" at bounding box center [9, 29] width 9 height 4
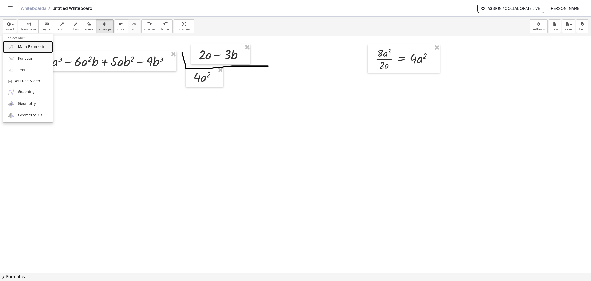
click at [27, 50] on link "Math Expression" at bounding box center [28, 47] width 50 height 12
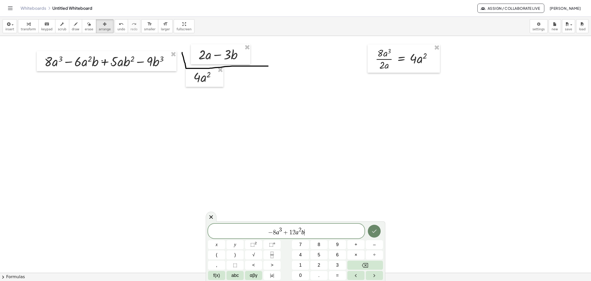
click at [295, 233] on button "Done" at bounding box center [374, 230] width 13 height 13
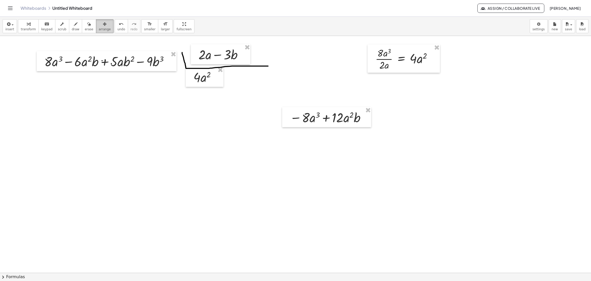
click at [99, 28] on span "arrange" at bounding box center [105, 29] width 12 height 4
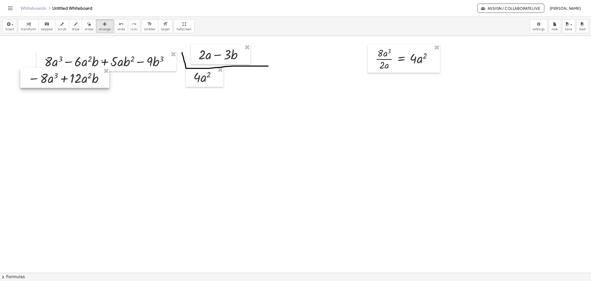
drag, startPoint x: 318, startPoint y: 119, endPoint x: 57, endPoint y: 80, distance: 264.6
click at [57, 80] on div at bounding box center [64, 78] width 89 height 20
click at [74, 26] on icon "button" at bounding box center [76, 24] width 4 height 6
drag, startPoint x: 27, startPoint y: 87, endPoint x: 76, endPoint y: 94, distance: 50.3
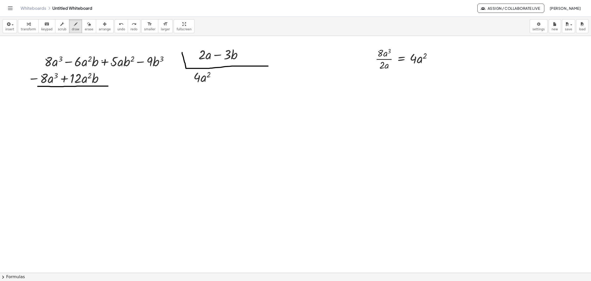
drag, startPoint x: 38, startPoint y: 86, endPoint x: 108, endPoint y: 86, distance: 70.3
drag, startPoint x: 42, startPoint y: 89, endPoint x: 56, endPoint y: 50, distance: 40.9
click at [13, 27] on span "insert" at bounding box center [9, 29] width 9 height 4
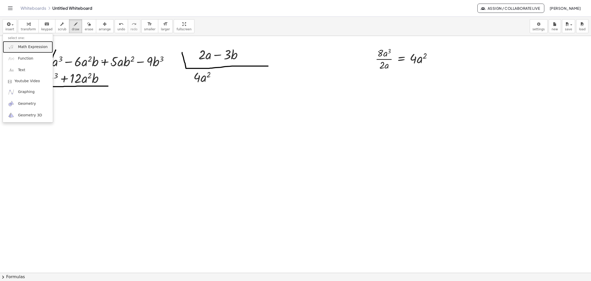
click at [25, 49] on span "Math Expression" at bounding box center [33, 46] width 30 height 5
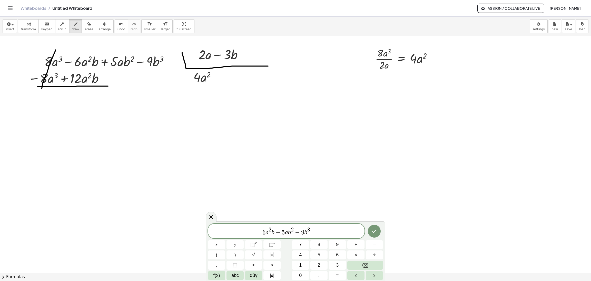
click at [225, 240] on div at bounding box center [216, 244] width 17 height 9
click at [295, 232] on icon "Done" at bounding box center [374, 231] width 6 height 6
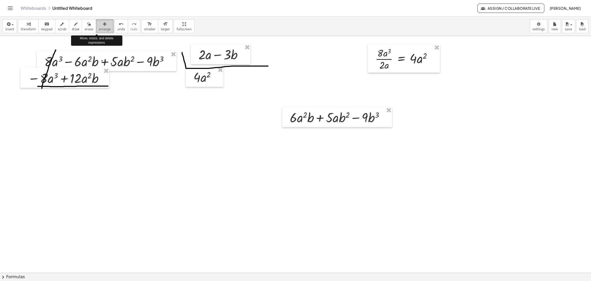
click at [100, 24] on div "button" at bounding box center [105, 24] width 12 height 6
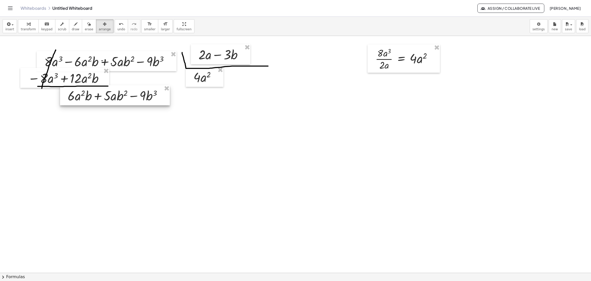
drag, startPoint x: 342, startPoint y: 119, endPoint x: 120, endPoint y: 97, distance: 222.7
click at [120, 97] on div at bounding box center [115, 95] width 110 height 20
click at [15, 27] on button "insert" at bounding box center [10, 26] width 14 height 14
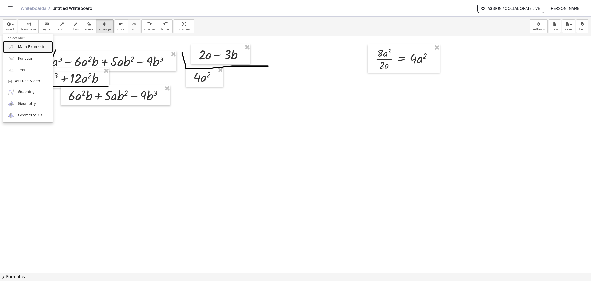
click at [27, 47] on span "Math Expression" at bounding box center [33, 46] width 30 height 5
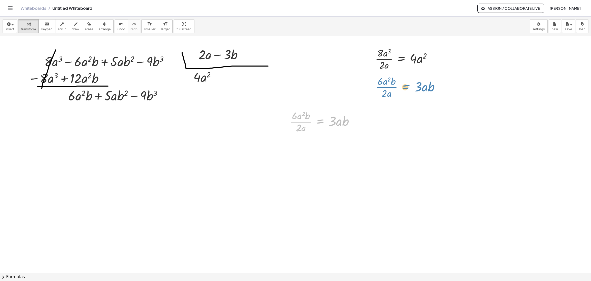
drag, startPoint x: 328, startPoint y: 124, endPoint x: 413, endPoint y: 89, distance: 92.0
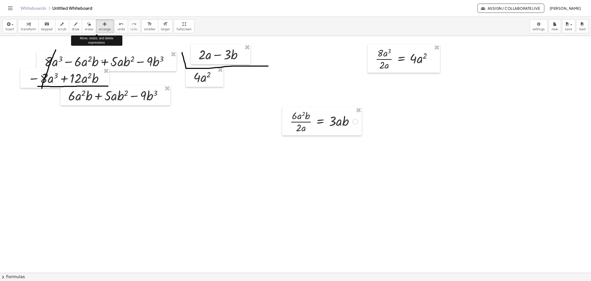
drag, startPoint x: 94, startPoint y: 27, endPoint x: 359, endPoint y: 141, distance: 288.5
click at [295, 141] on div "insert select one: Math Expression Function Text Youtube Video Graphing Geometr…" at bounding box center [295, 149] width 591 height 264
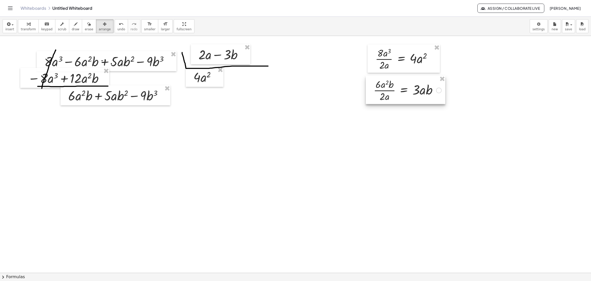
drag, startPoint x: 326, startPoint y: 122, endPoint x: 409, endPoint y: 91, distance: 89.3
click at [295, 91] on div at bounding box center [406, 90] width 80 height 28
click at [10, 27] on span "insert" at bounding box center [9, 29] width 9 height 4
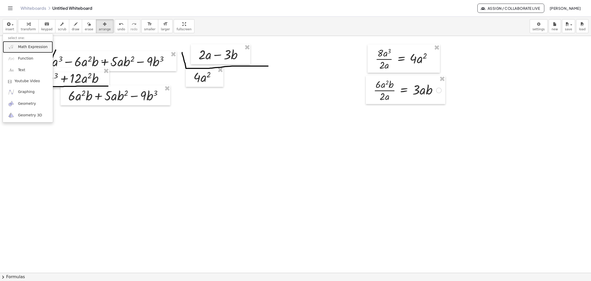
click at [22, 47] on span "Math Expression" at bounding box center [33, 46] width 30 height 5
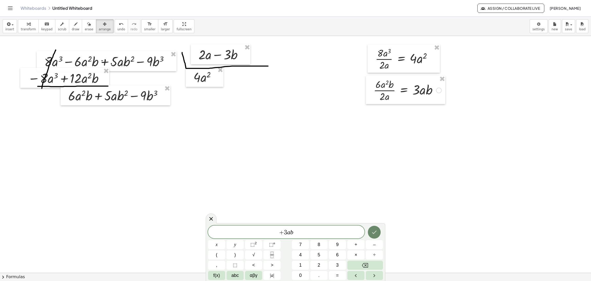
click at [295, 233] on button "Done" at bounding box center [374, 232] width 13 height 13
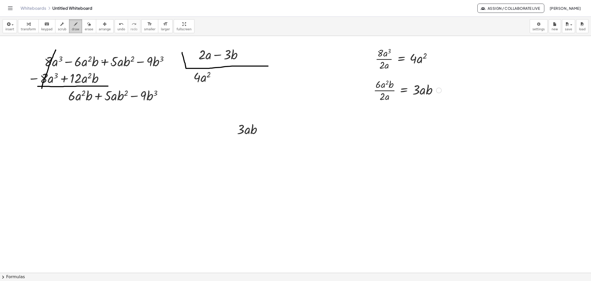
click at [72, 28] on span "draw" at bounding box center [76, 29] width 8 height 4
drag, startPoint x: 214, startPoint y: 75, endPoint x: 214, endPoint y: 80, distance: 5.1
drag, startPoint x: 211, startPoint y: 78, endPoint x: 217, endPoint y: 78, distance: 5.9
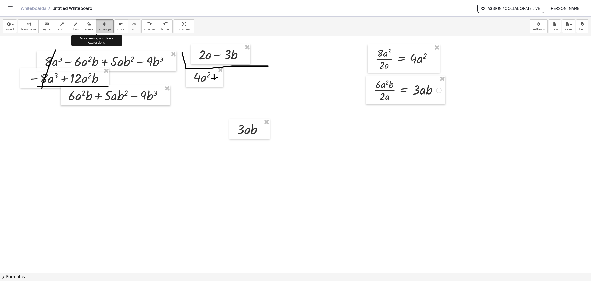
click at [99, 29] on span "arrange" at bounding box center [105, 29] width 12 height 4
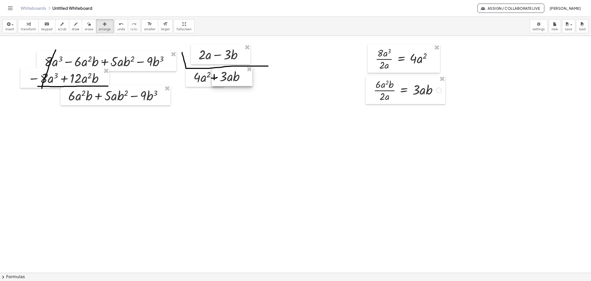
drag, startPoint x: 255, startPoint y: 130, endPoint x: 238, endPoint y: 77, distance: 55.7
click at [238, 77] on div at bounding box center [232, 76] width 41 height 20
click at [27, 28] on span "transform" at bounding box center [28, 29] width 15 height 4
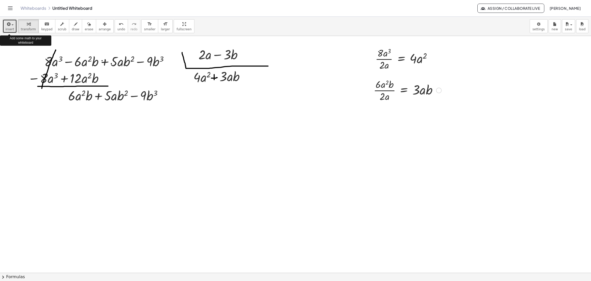
click at [9, 27] on icon "button" at bounding box center [8, 24] width 5 height 6
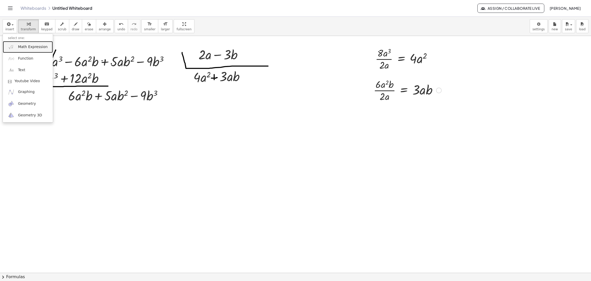
click at [24, 46] on span "Math Expression" at bounding box center [33, 46] width 30 height 5
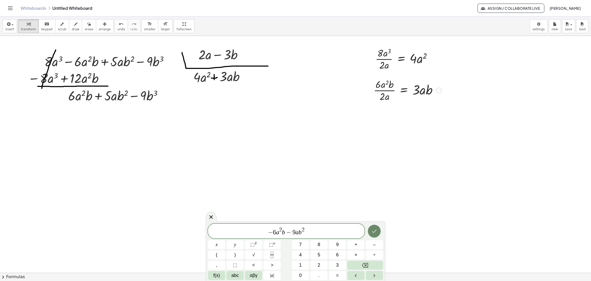
click at [295, 227] on button "Done" at bounding box center [374, 230] width 13 height 13
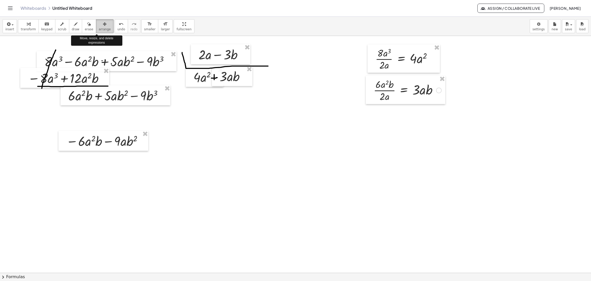
click at [103, 25] on icon "button" at bounding box center [105, 24] width 4 height 6
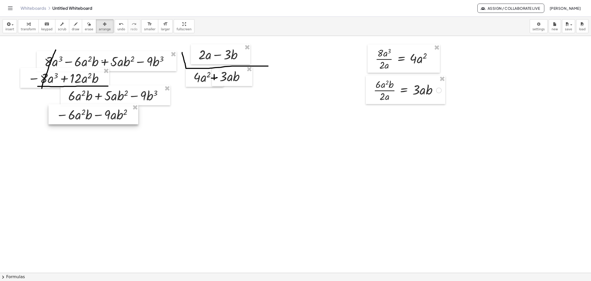
drag, startPoint x: 111, startPoint y: 147, endPoint x: 101, endPoint y: 120, distance: 28.3
click at [101, 120] on div at bounding box center [93, 114] width 90 height 20
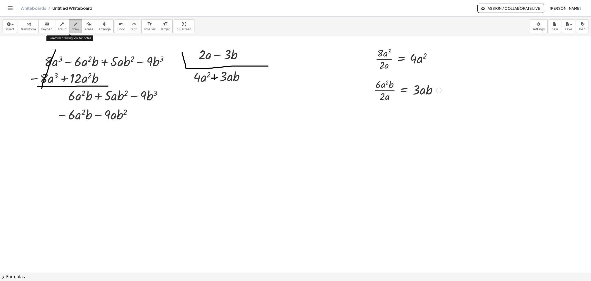
click at [73, 28] on button "draw" at bounding box center [75, 26] width 13 height 14
drag, startPoint x: 57, startPoint y: 121, endPoint x: 129, endPoint y: 120, distance: 71.6
drag, startPoint x: 93, startPoint y: 90, endPoint x: 87, endPoint y: 121, distance: 31.8
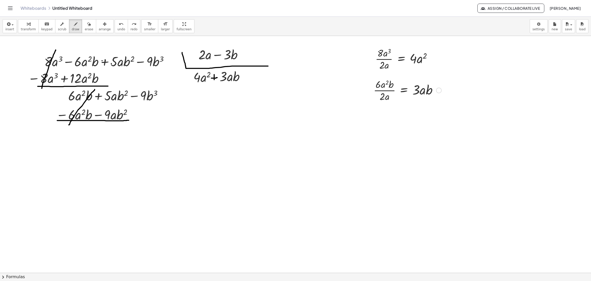
drag, startPoint x: 95, startPoint y: 90, endPoint x: 68, endPoint y: 126, distance: 45.2
click at [12, 25] on span "button" at bounding box center [13, 24] width 2 height 1
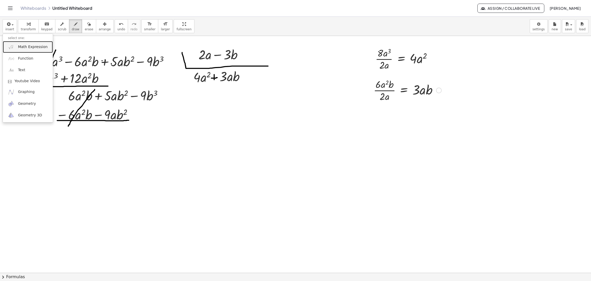
click at [23, 45] on span "Math Expression" at bounding box center [33, 46] width 30 height 5
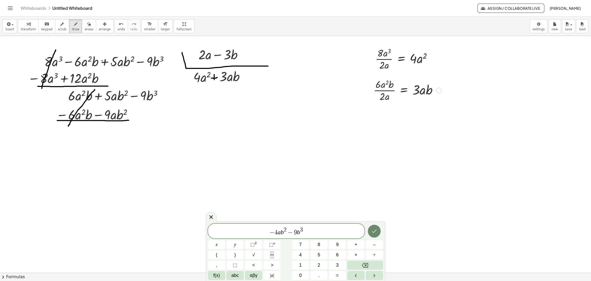
click at [295, 233] on button "Done" at bounding box center [374, 230] width 13 height 13
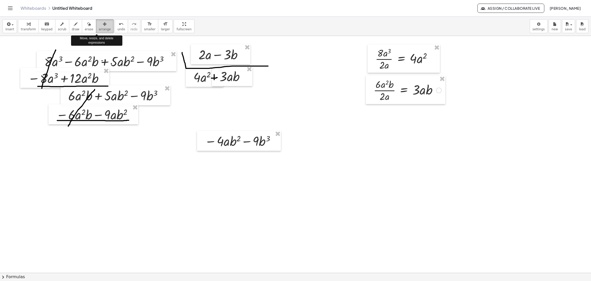
click at [103, 25] on icon "button" at bounding box center [105, 24] width 4 height 6
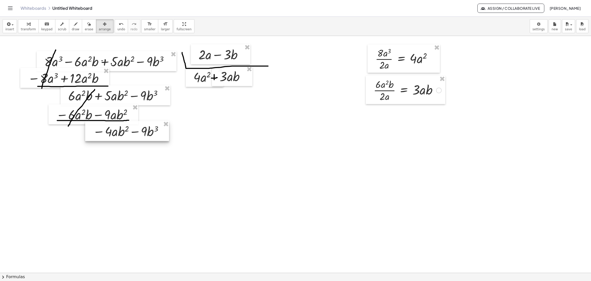
drag, startPoint x: 151, startPoint y: 137, endPoint x: 129, endPoint y: 129, distance: 23.0
click at [129, 129] on div at bounding box center [127, 131] width 84 height 20
click at [15, 27] on button "insert" at bounding box center [10, 26] width 14 height 14
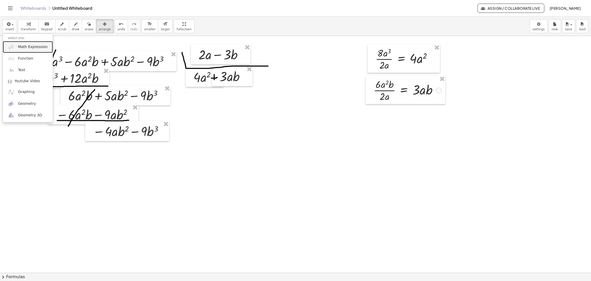
click at [29, 44] on span "Math Expression" at bounding box center [33, 46] width 30 height 5
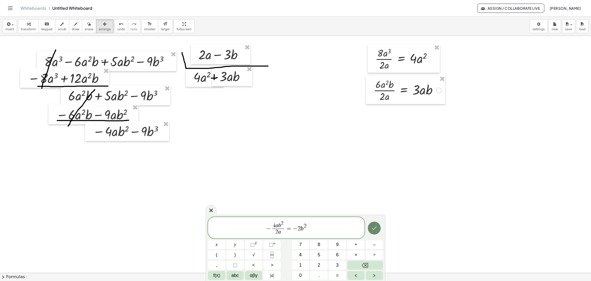
click at [295, 228] on icon "Done" at bounding box center [374, 228] width 6 height 6
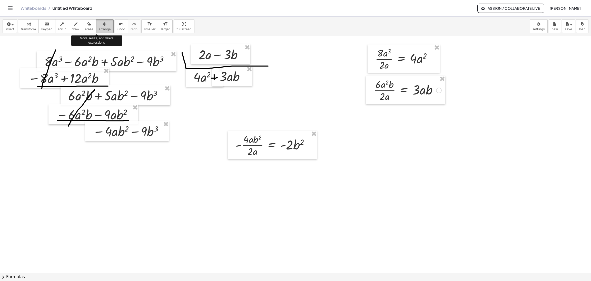
click at [99, 29] on span "arrange" at bounding box center [105, 29] width 12 height 4
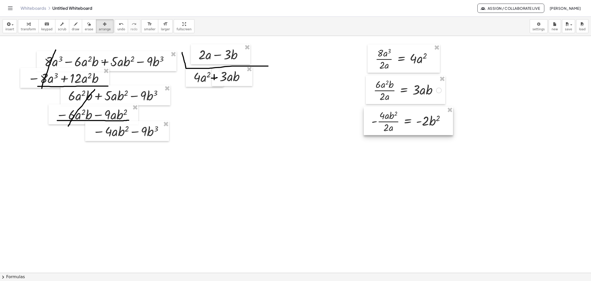
drag, startPoint x: 257, startPoint y: 145, endPoint x: 394, endPoint y: 122, distance: 138.3
click at [295, 122] on div at bounding box center [408, 121] width 89 height 28
click at [13, 26] on div "button" at bounding box center [9, 24] width 9 height 6
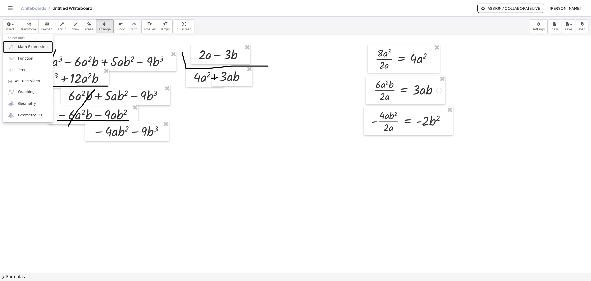
click at [25, 47] on span "Math Expression" at bounding box center [33, 46] width 30 height 5
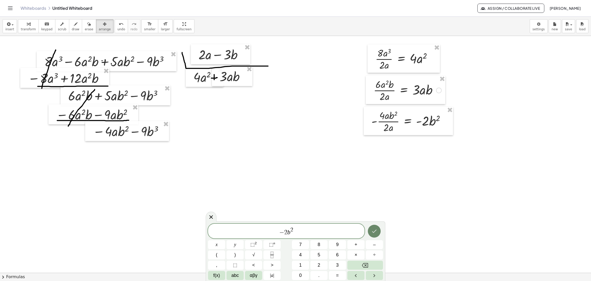
click at [295, 231] on icon "Done" at bounding box center [374, 231] width 6 height 6
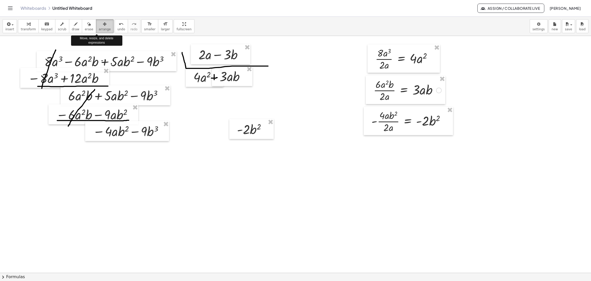
click at [101, 31] on span "arrange" at bounding box center [105, 29] width 12 height 4
drag, startPoint x: 253, startPoint y: 132, endPoint x: 264, endPoint y: 79, distance: 53.9
click at [264, 79] on div at bounding box center [262, 76] width 44 height 20
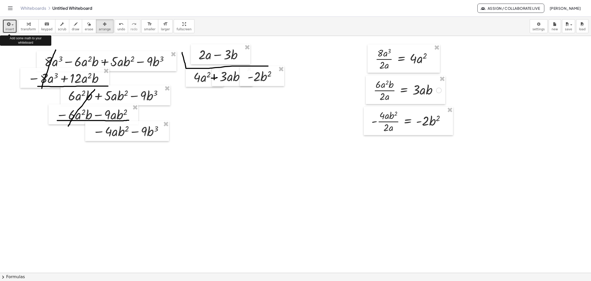
click at [11, 28] on span "insert" at bounding box center [9, 29] width 9 height 4
click at [9, 25] on icon "button" at bounding box center [8, 24] width 5 height 6
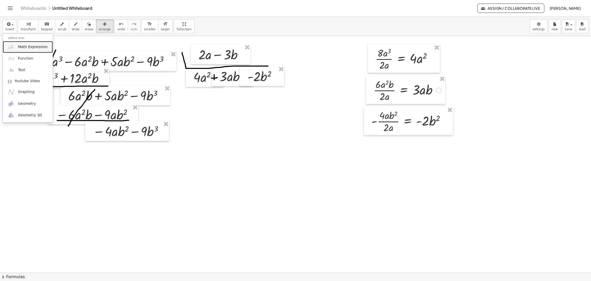
click at [24, 46] on span "Math Expression" at bounding box center [33, 46] width 30 height 5
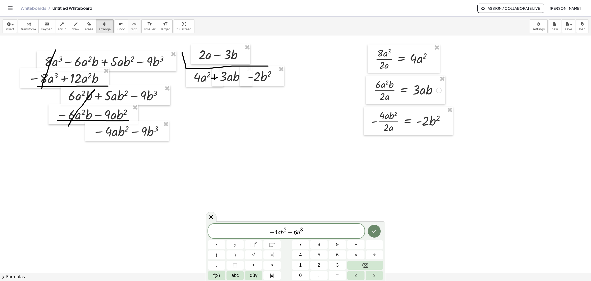
click at [295, 234] on button "Done" at bounding box center [374, 230] width 13 height 13
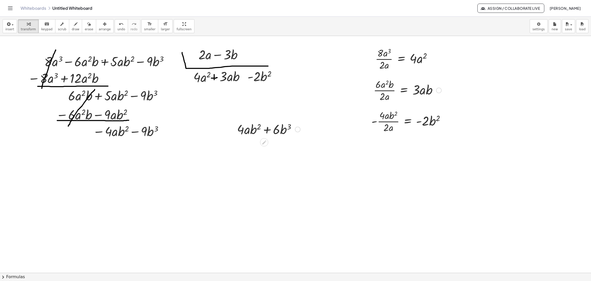
click at [265, 131] on div at bounding box center [268, 128] width 69 height 17
click at [295, 130] on div at bounding box center [298, 129] width 6 height 6
click at [295, 114] on span "Fix a mistake" at bounding box center [319, 114] width 21 height 4
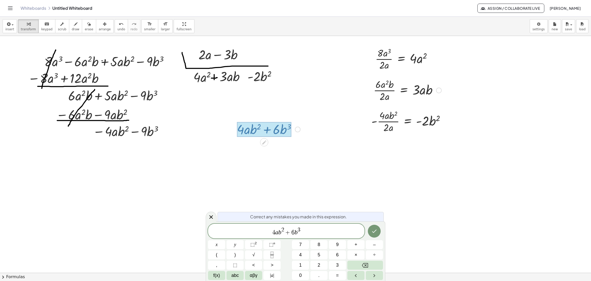
click at [271, 131] on div at bounding box center [264, 129] width 54 height 15
click at [268, 127] on div at bounding box center [264, 129] width 54 height 15
click at [291, 233] on span "4 a b 2 + ​ 6 b 3" at bounding box center [286, 231] width 157 height 9
click at [295, 232] on icon "Done" at bounding box center [374, 230] width 5 height 3
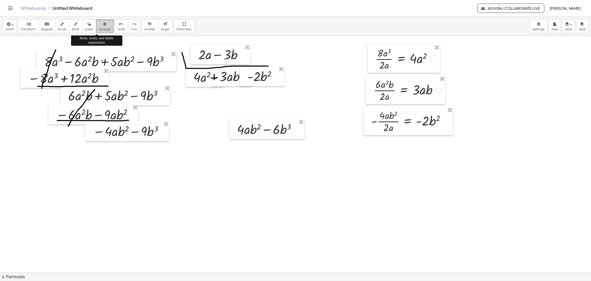
click at [99, 25] on div "button" at bounding box center [105, 24] width 12 height 6
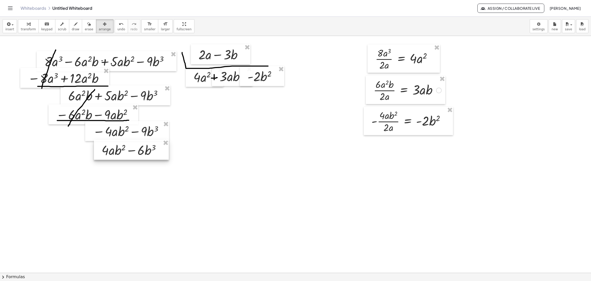
drag, startPoint x: 259, startPoint y: 126, endPoint x: 124, endPoint y: 147, distance: 136.8
click at [124, 147] on div at bounding box center [131, 150] width 75 height 20
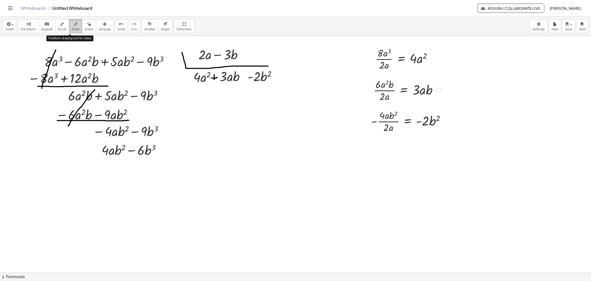
click at [74, 22] on icon "button" at bounding box center [76, 24] width 4 height 6
drag, startPoint x: 96, startPoint y: 159, endPoint x: 159, endPoint y: 161, distance: 63.7
drag, startPoint x: 131, startPoint y: 124, endPoint x: 107, endPoint y: 162, distance: 44.1
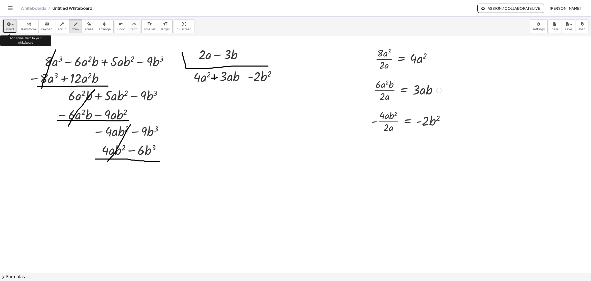
click at [13, 28] on button "insert" at bounding box center [10, 26] width 14 height 14
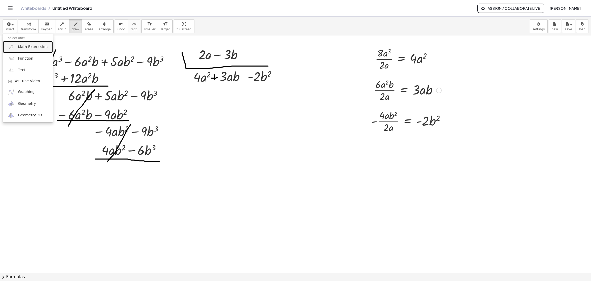
click at [32, 47] on span "Math Expression" at bounding box center [33, 46] width 30 height 5
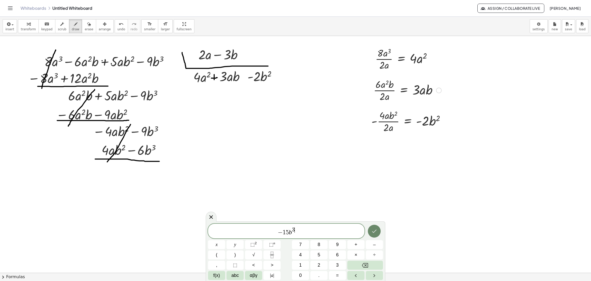
click at [295, 232] on icon "Done" at bounding box center [374, 231] width 6 height 6
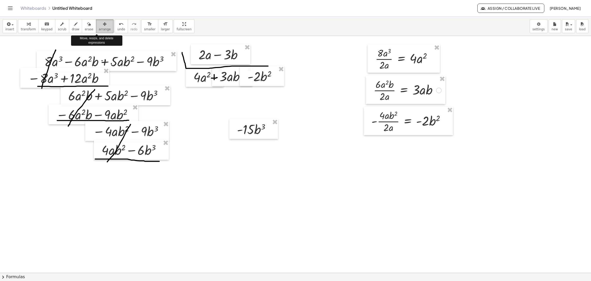
click at [99, 25] on div "button" at bounding box center [105, 24] width 12 height 6
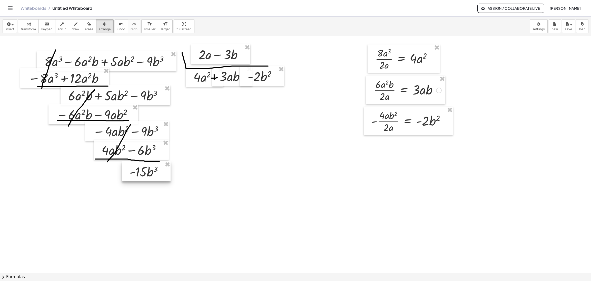
drag, startPoint x: 252, startPoint y: 129, endPoint x: 145, endPoint y: 171, distance: 115.3
click at [145, 171] on div at bounding box center [146, 171] width 49 height 20
drag, startPoint x: 7, startPoint y: 28, endPoint x: 5, endPoint y: 31, distance: 3.2
click at [5, 31] on button "insert" at bounding box center [10, 26] width 14 height 14
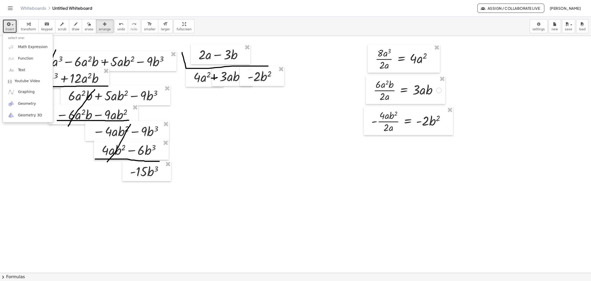
click at [5, 31] on button "insert" at bounding box center [10, 26] width 14 height 14
click at [8, 31] on span "insert" at bounding box center [9, 29] width 9 height 4
click at [21, 49] on span "Math Expression" at bounding box center [33, 46] width 30 height 5
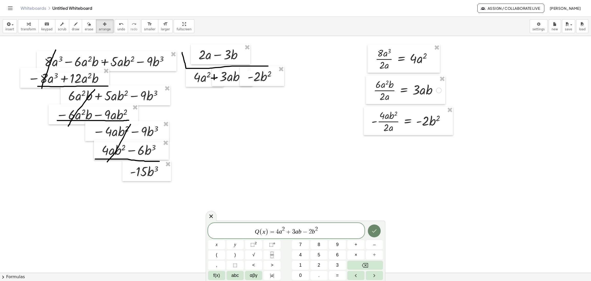
click at [295, 235] on button "Done" at bounding box center [374, 230] width 13 height 13
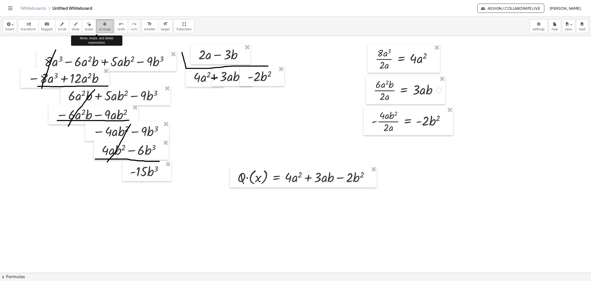
click at [102, 25] on button "arrange" at bounding box center [105, 26] width 18 height 14
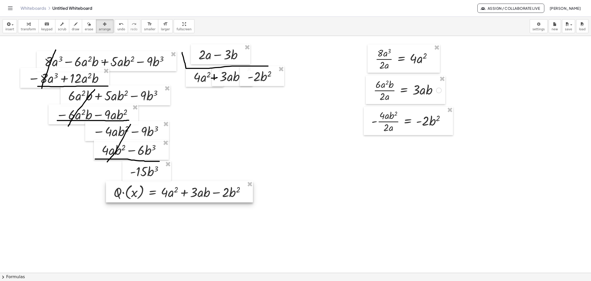
drag, startPoint x: 303, startPoint y: 176, endPoint x: 179, endPoint y: 191, distance: 124.8
click at [179, 191] on div at bounding box center [179, 191] width 147 height 21
click at [10, 27] on span "insert" at bounding box center [9, 29] width 9 height 4
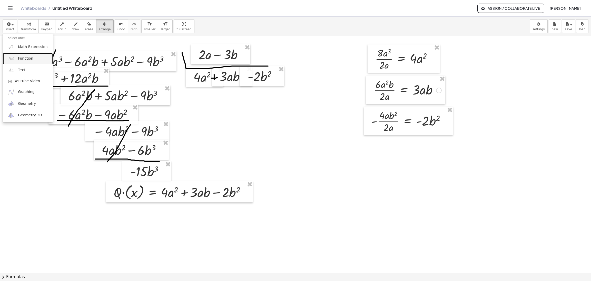
click at [30, 53] on link "Function" at bounding box center [28, 59] width 50 height 12
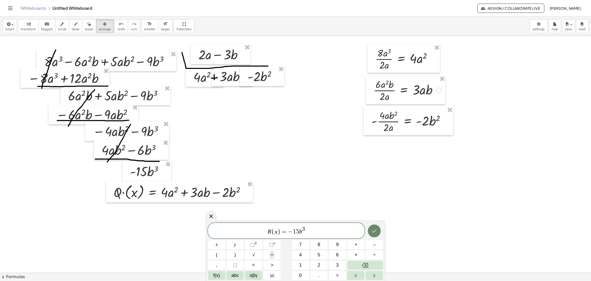
click at [295, 231] on button "Done" at bounding box center [374, 230] width 13 height 13
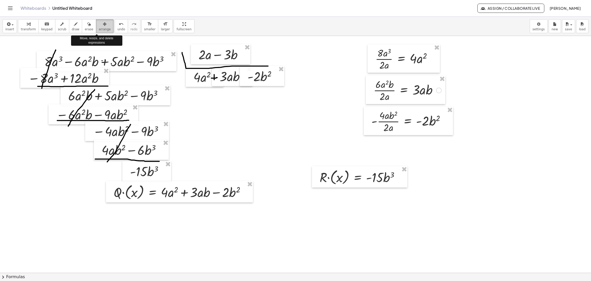
click at [99, 28] on span "arrange" at bounding box center [105, 29] width 12 height 4
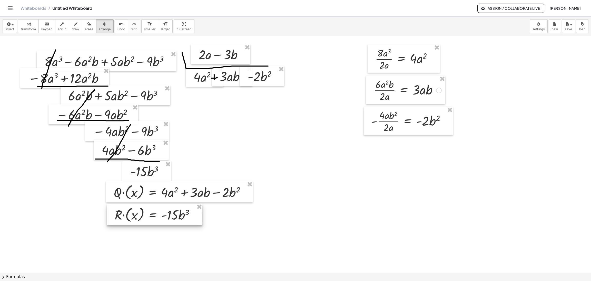
drag, startPoint x: 335, startPoint y: 172, endPoint x: 130, endPoint y: 209, distance: 208.1
click at [130, 209] on div at bounding box center [154, 213] width 95 height 21
click at [134, 195] on div at bounding box center [179, 191] width 147 height 21
click at [249, 191] on div at bounding box center [179, 191] width 147 height 21
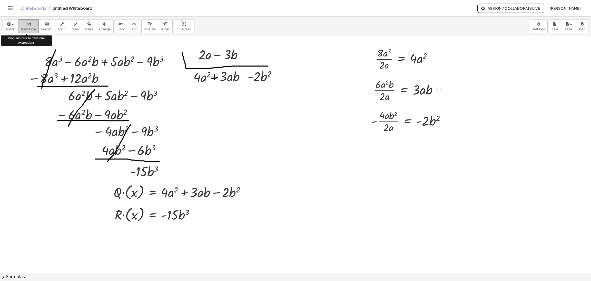
click at [27, 26] on icon "button" at bounding box center [29, 24] width 4 height 6
click at [247, 194] on div at bounding box center [247, 192] width 6 height 6
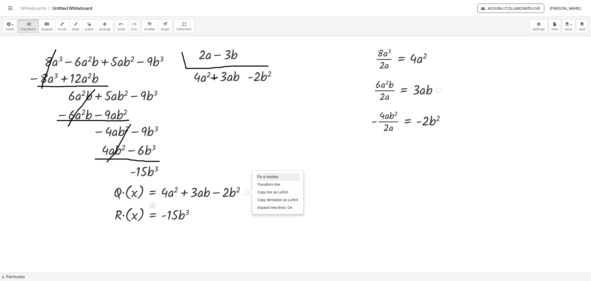
click at [282, 174] on li "Fix a mistake" at bounding box center [278, 177] width 44 height 8
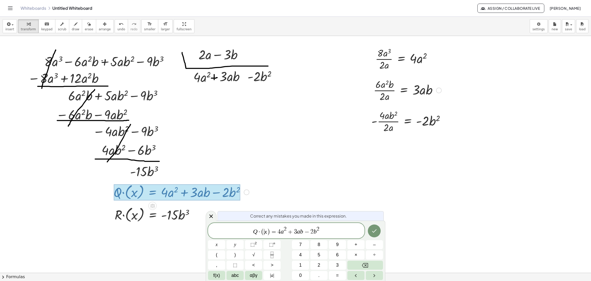
click at [266, 233] on var "x" at bounding box center [265, 231] width 3 height 7
click at [295, 236] on button "Done" at bounding box center [374, 230] width 13 height 13
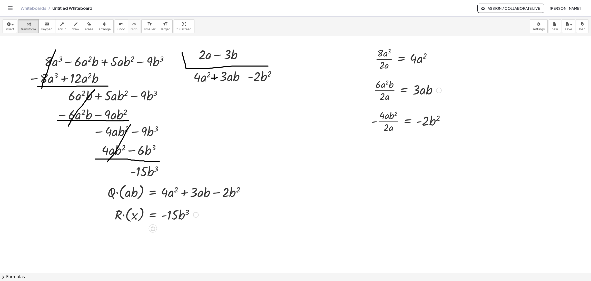
click at [190, 218] on div at bounding box center [156, 214] width 89 height 19
click at [193, 216] on div at bounding box center [156, 214] width 89 height 19
click at [167, 212] on div at bounding box center [156, 214] width 89 height 19
click at [184, 211] on div at bounding box center [156, 214] width 89 height 19
click at [99, 28] on span "arrange" at bounding box center [105, 29] width 12 height 4
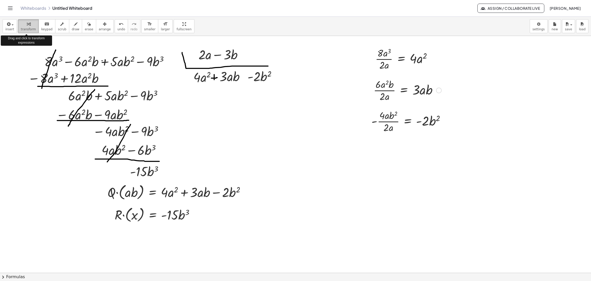
click at [24, 31] on span "transform" at bounding box center [28, 29] width 15 height 4
click at [194, 214] on div at bounding box center [196, 215] width 6 height 6
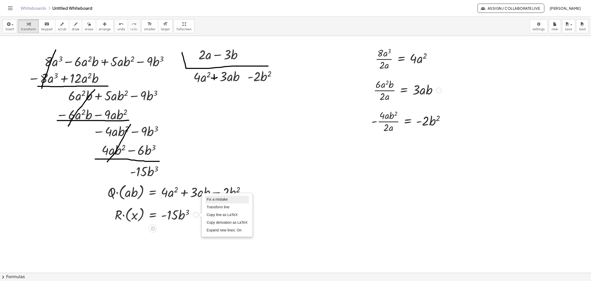
click at [227, 197] on span "Fix a mistake" at bounding box center [217, 199] width 21 height 4
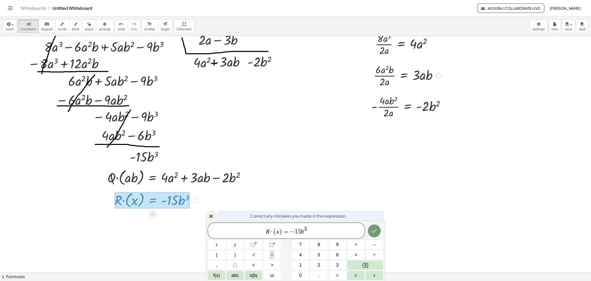
scroll to position [15, 0]
click at [280, 232] on span ")" at bounding box center [280, 231] width 3 height 7
click at [295, 234] on button "Done" at bounding box center [374, 230] width 13 height 13
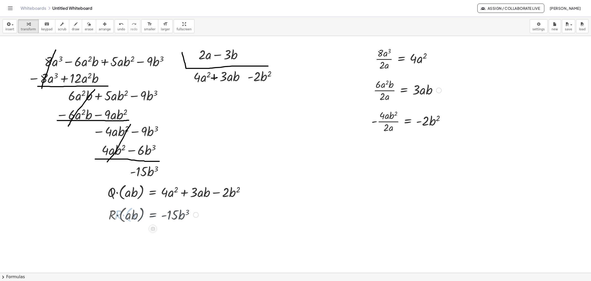
scroll to position [0, 0]
